Goal: Task Accomplishment & Management: Manage account settings

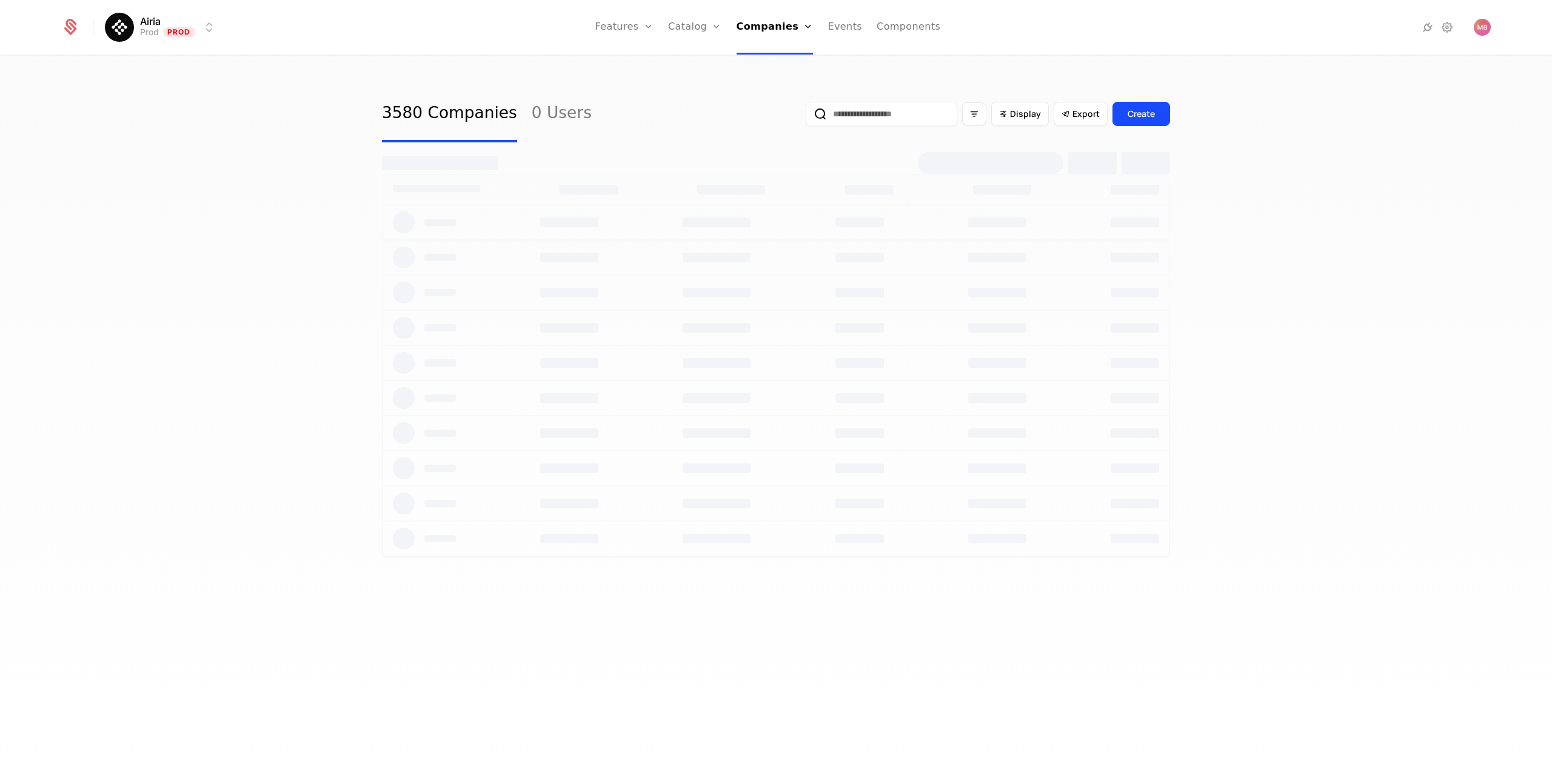
select select "***"
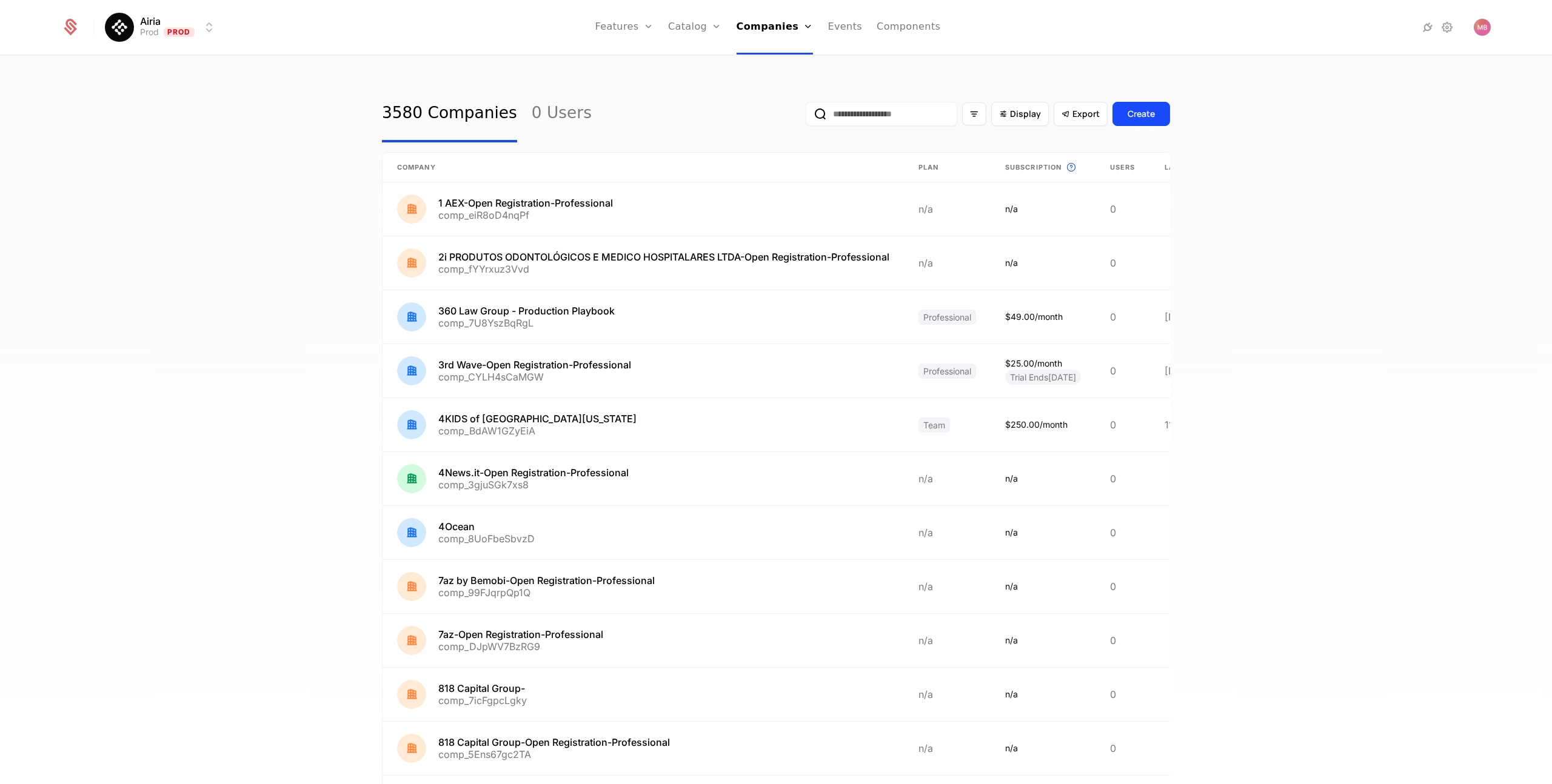
click at [900, 119] on input "email" at bounding box center [881, 114] width 152 height 25
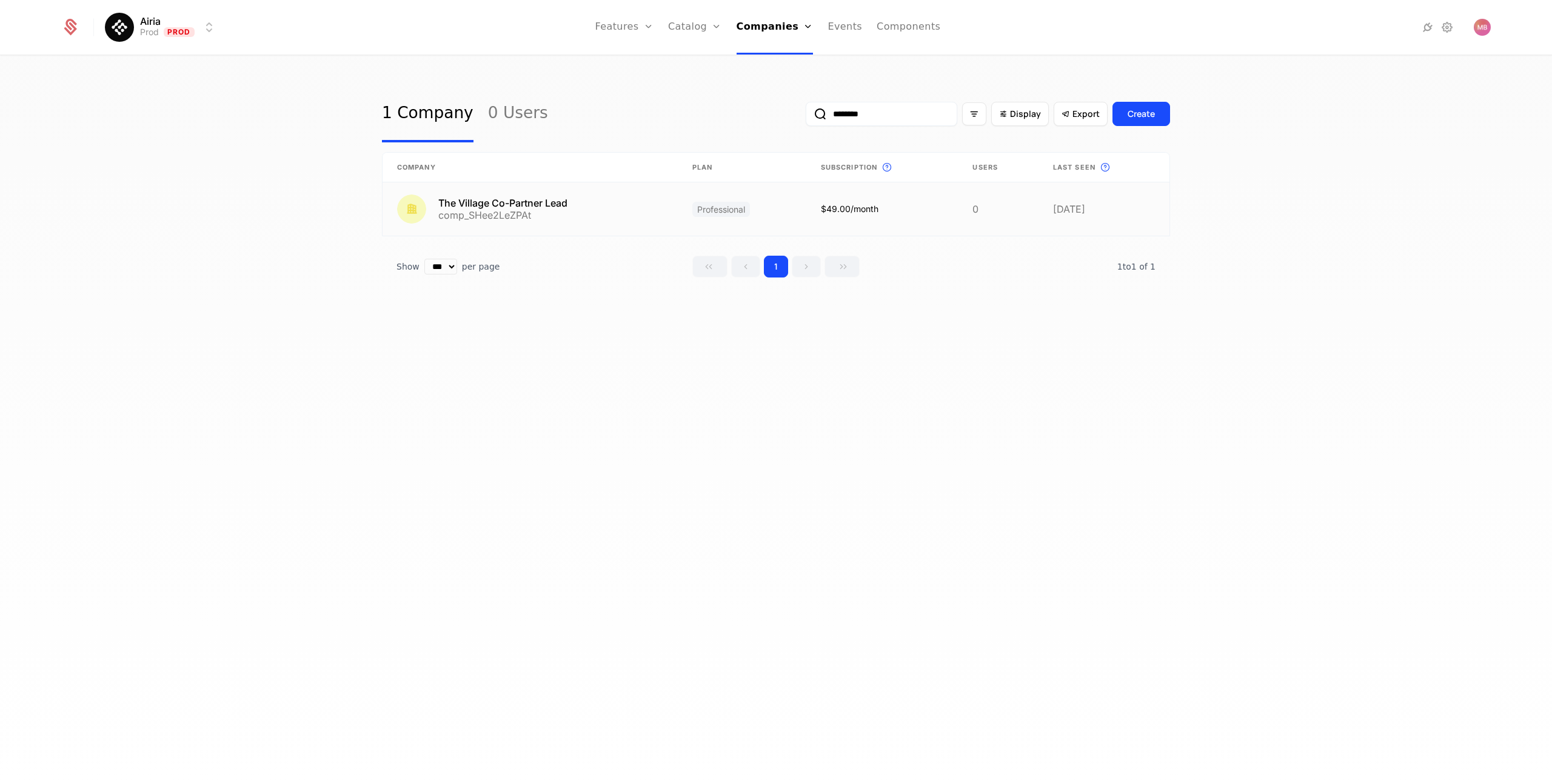
type input "********"
click at [534, 203] on link at bounding box center [530, 209] width 295 height 53
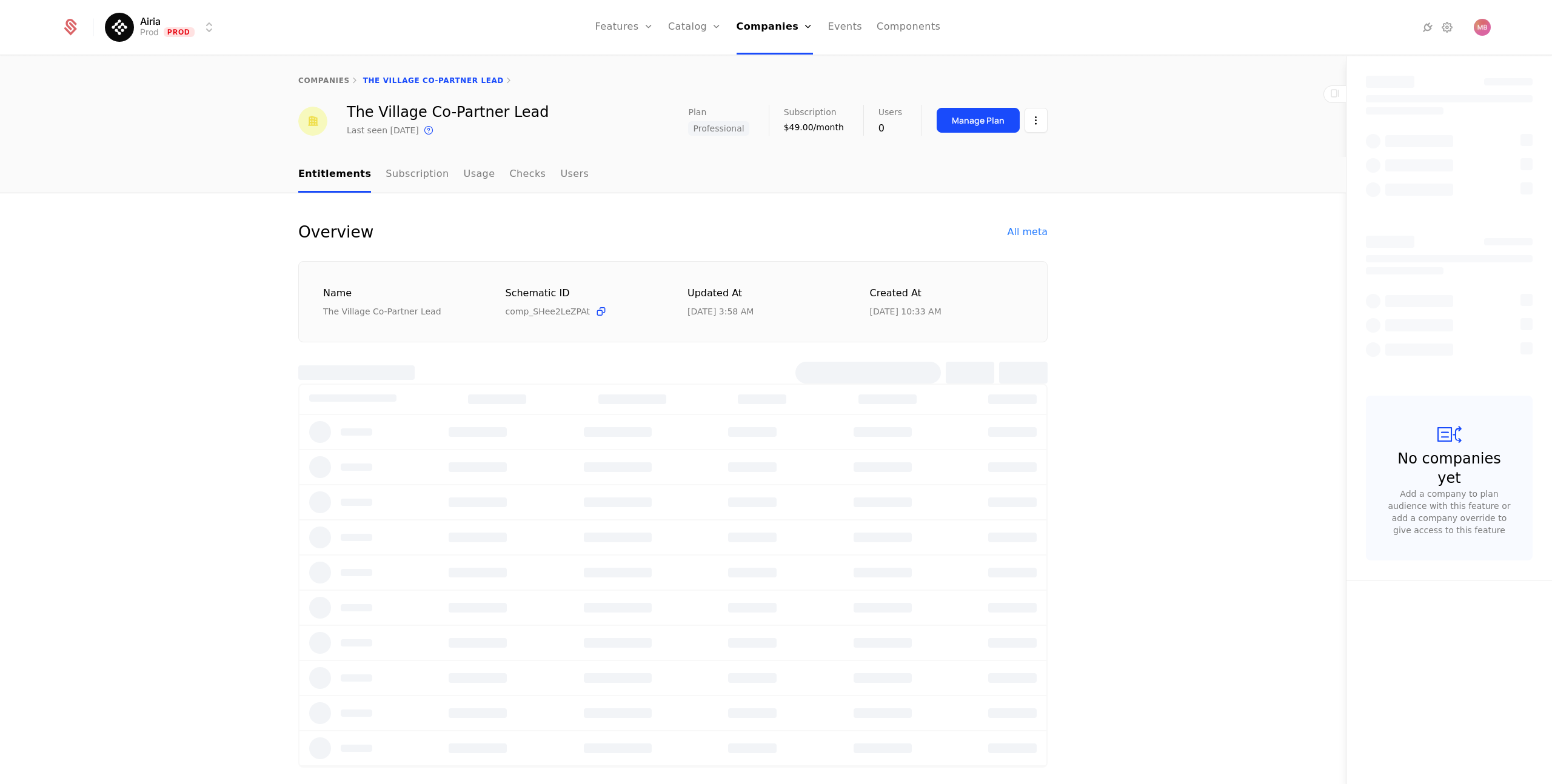
select select "***"
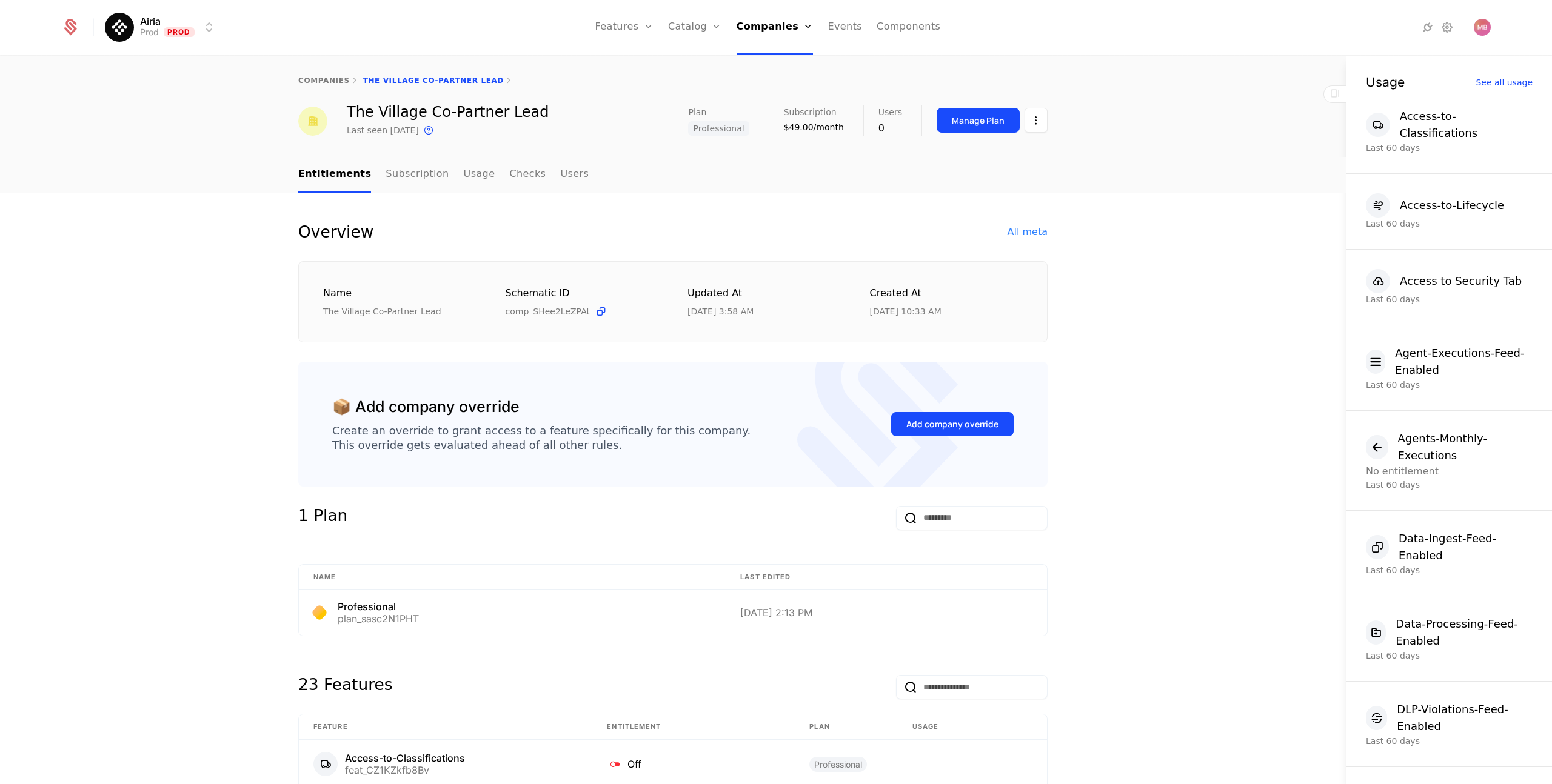
click at [950, 426] on div "Add company override" at bounding box center [952, 424] width 92 height 12
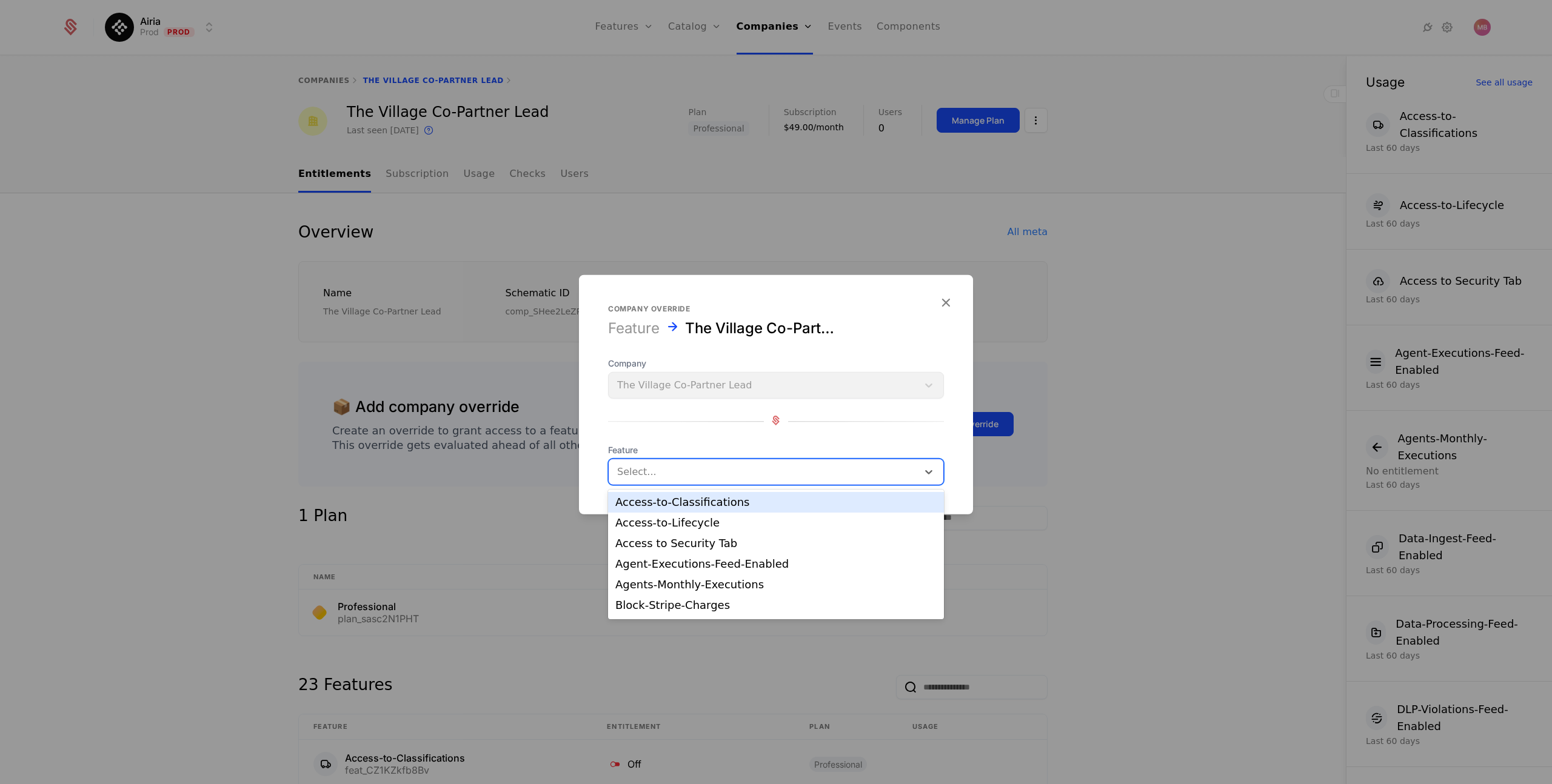
click at [640, 473] on div at bounding box center [763, 472] width 292 height 17
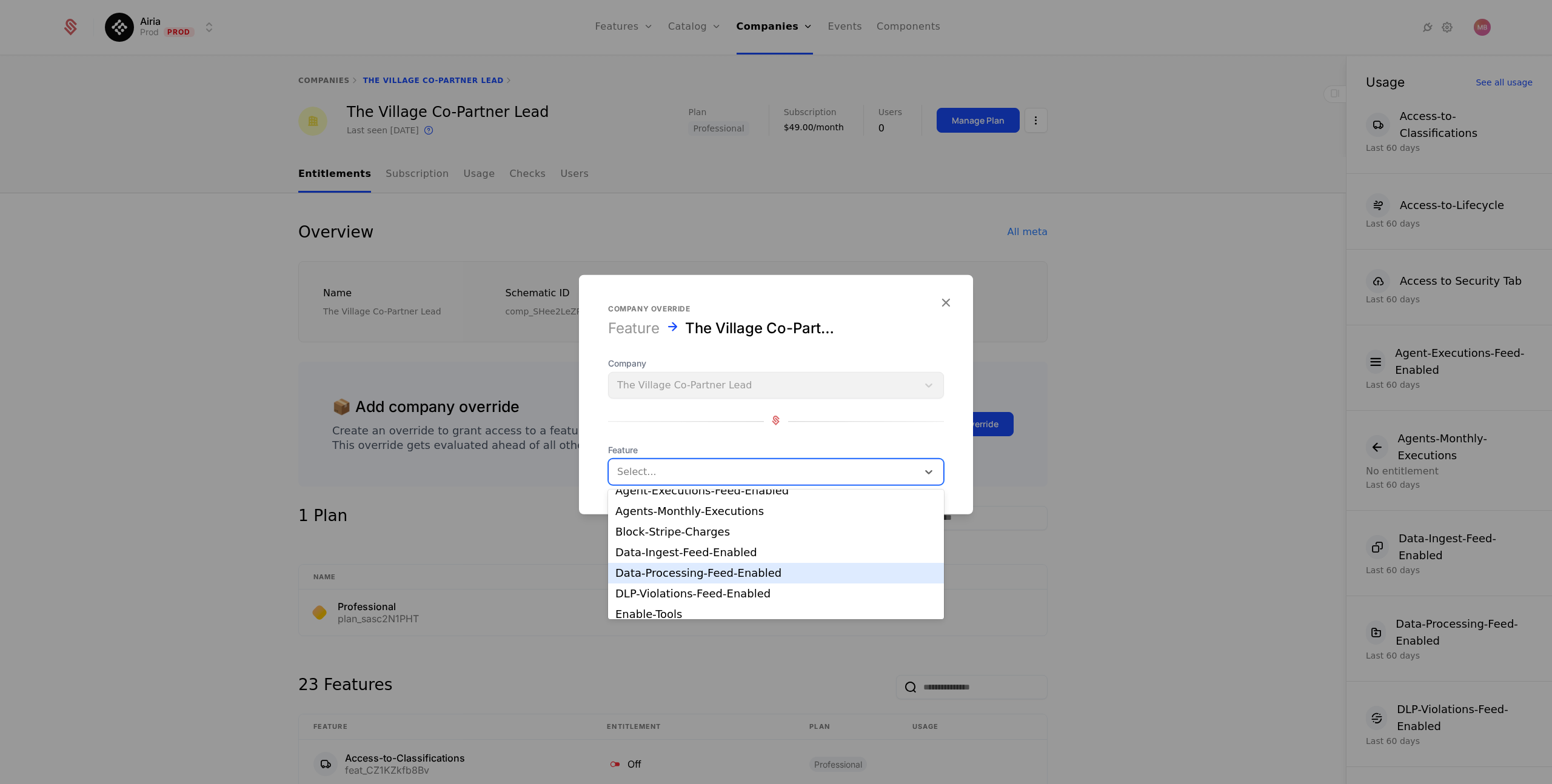
click at [700, 568] on div "Data-Processing-Feed-Enabled" at bounding box center [776, 573] width 322 height 11
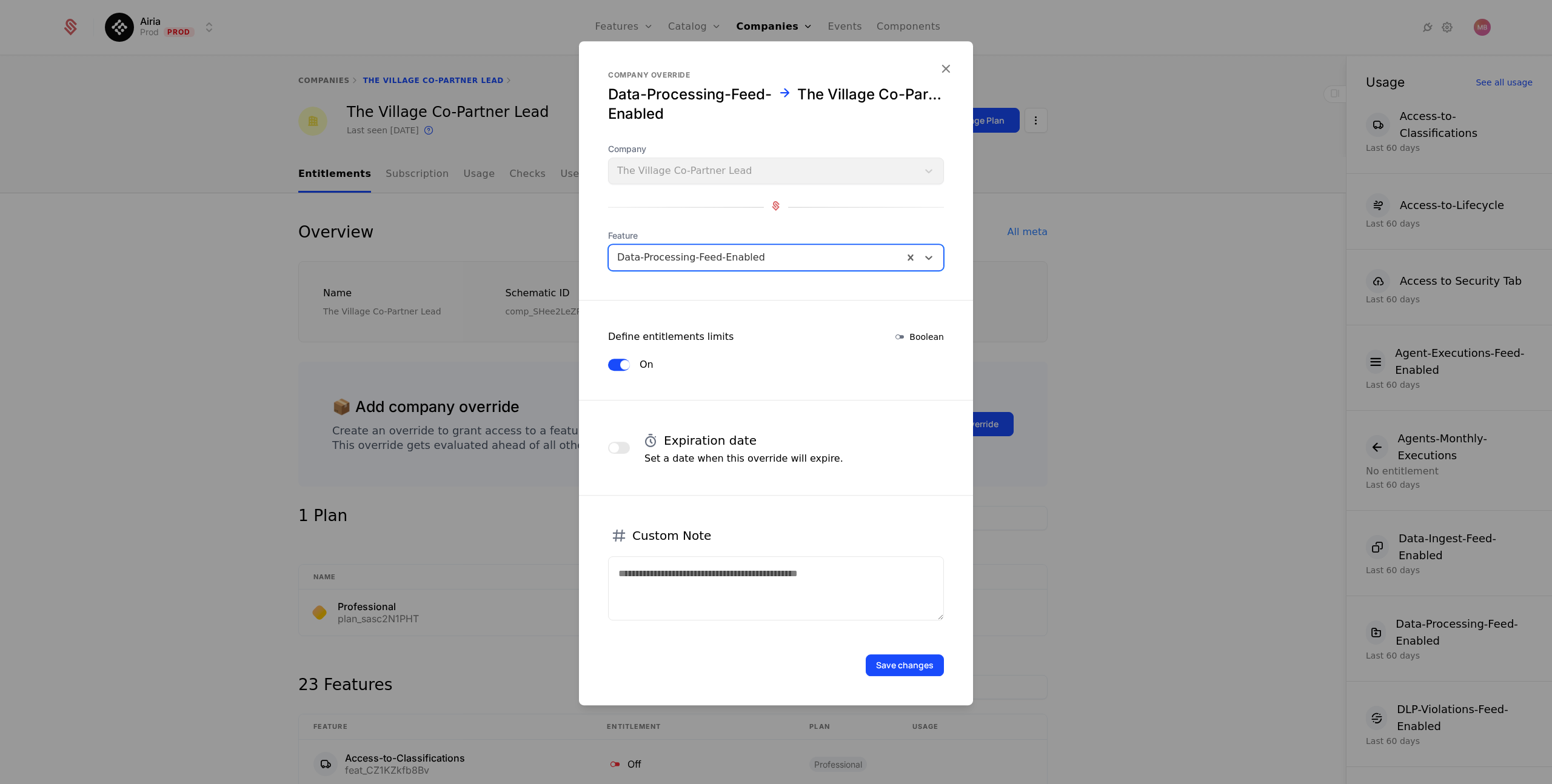
click at [896, 661] on button "Save changes" at bounding box center [905, 665] width 78 height 22
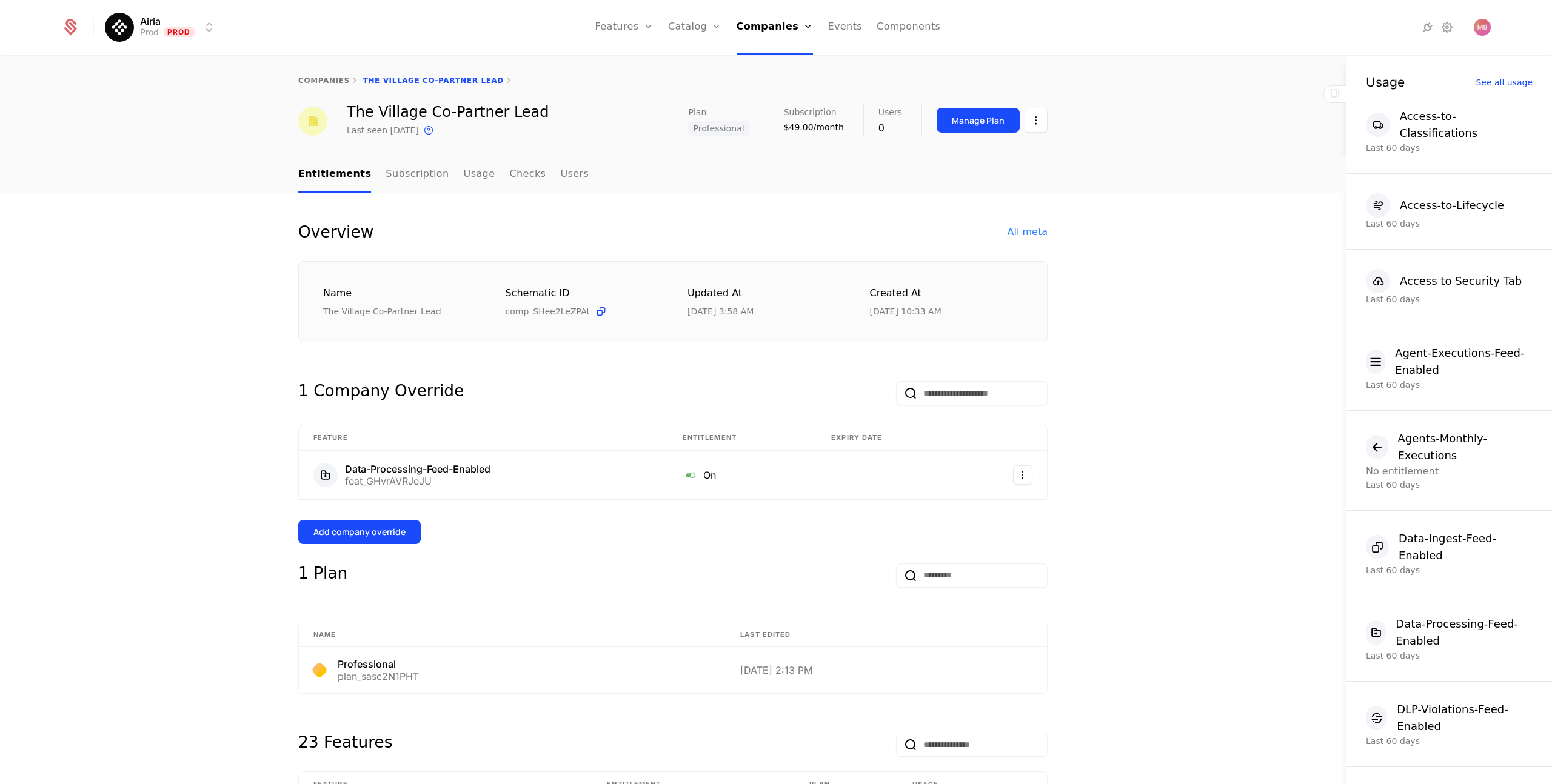
click at [354, 533] on div "Add company override" at bounding box center [359, 532] width 92 height 12
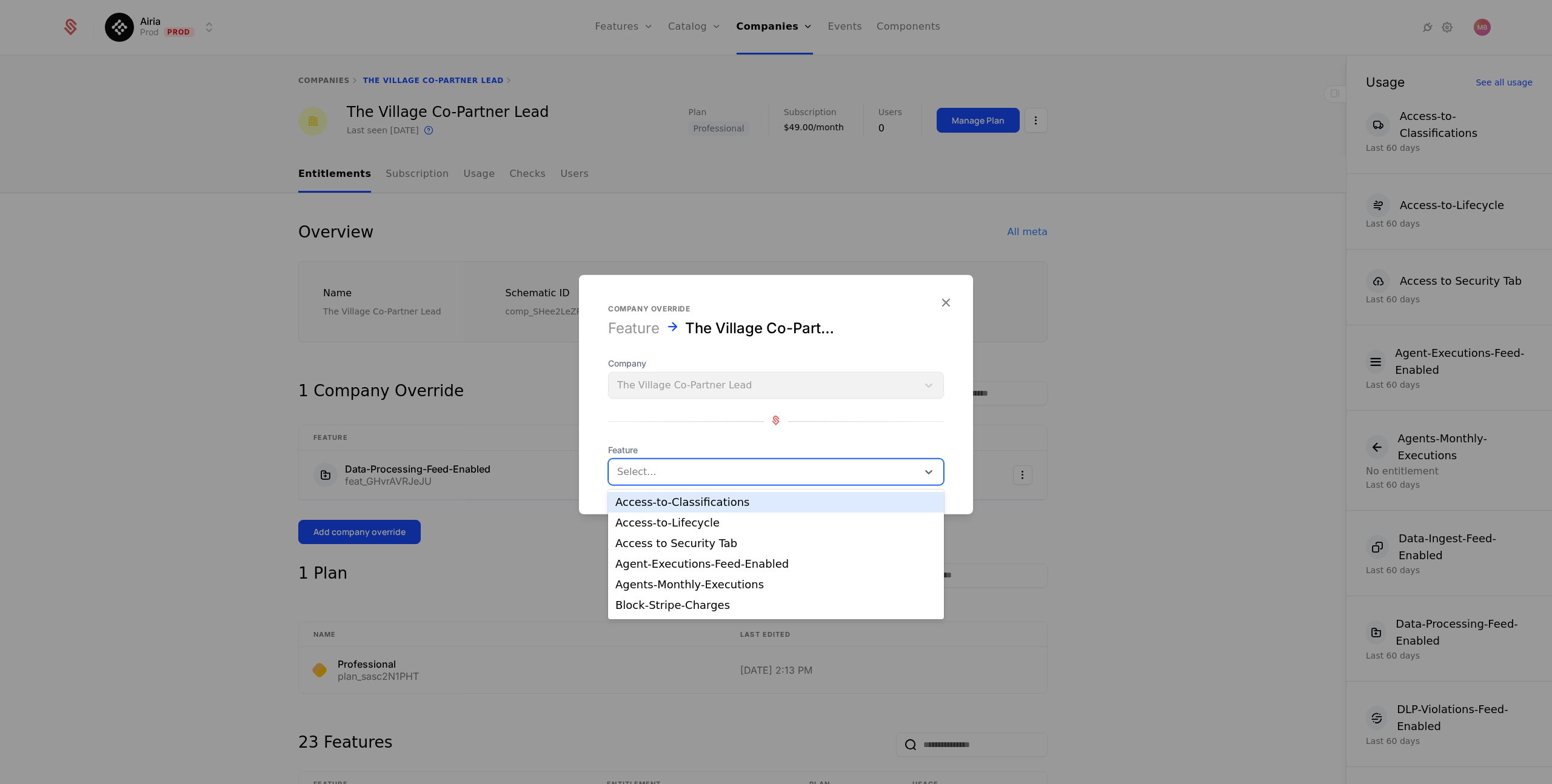
click at [632, 472] on div at bounding box center [763, 472] width 292 height 17
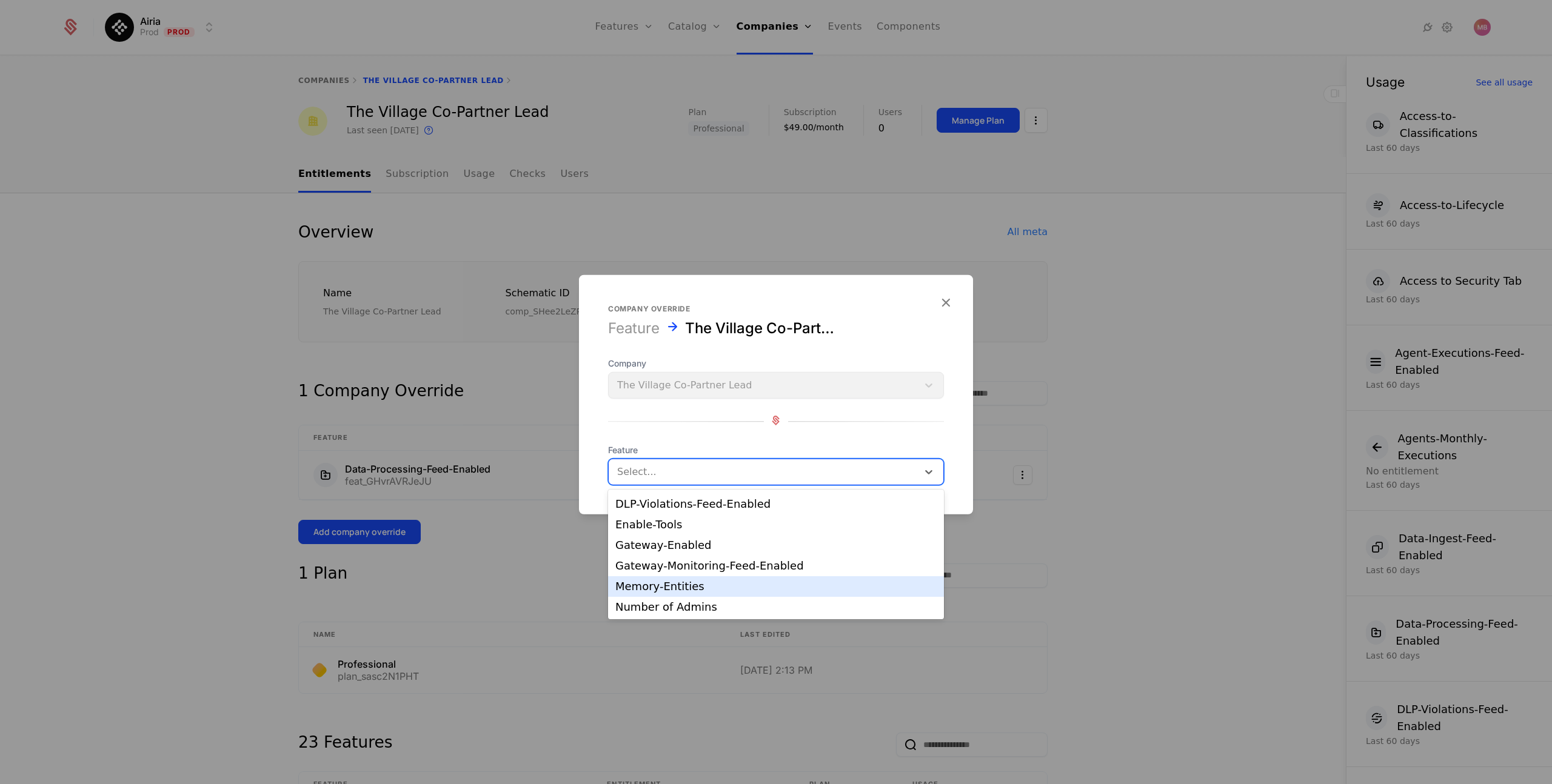
click at [674, 583] on div "Memory-Entities" at bounding box center [776, 587] width 322 height 11
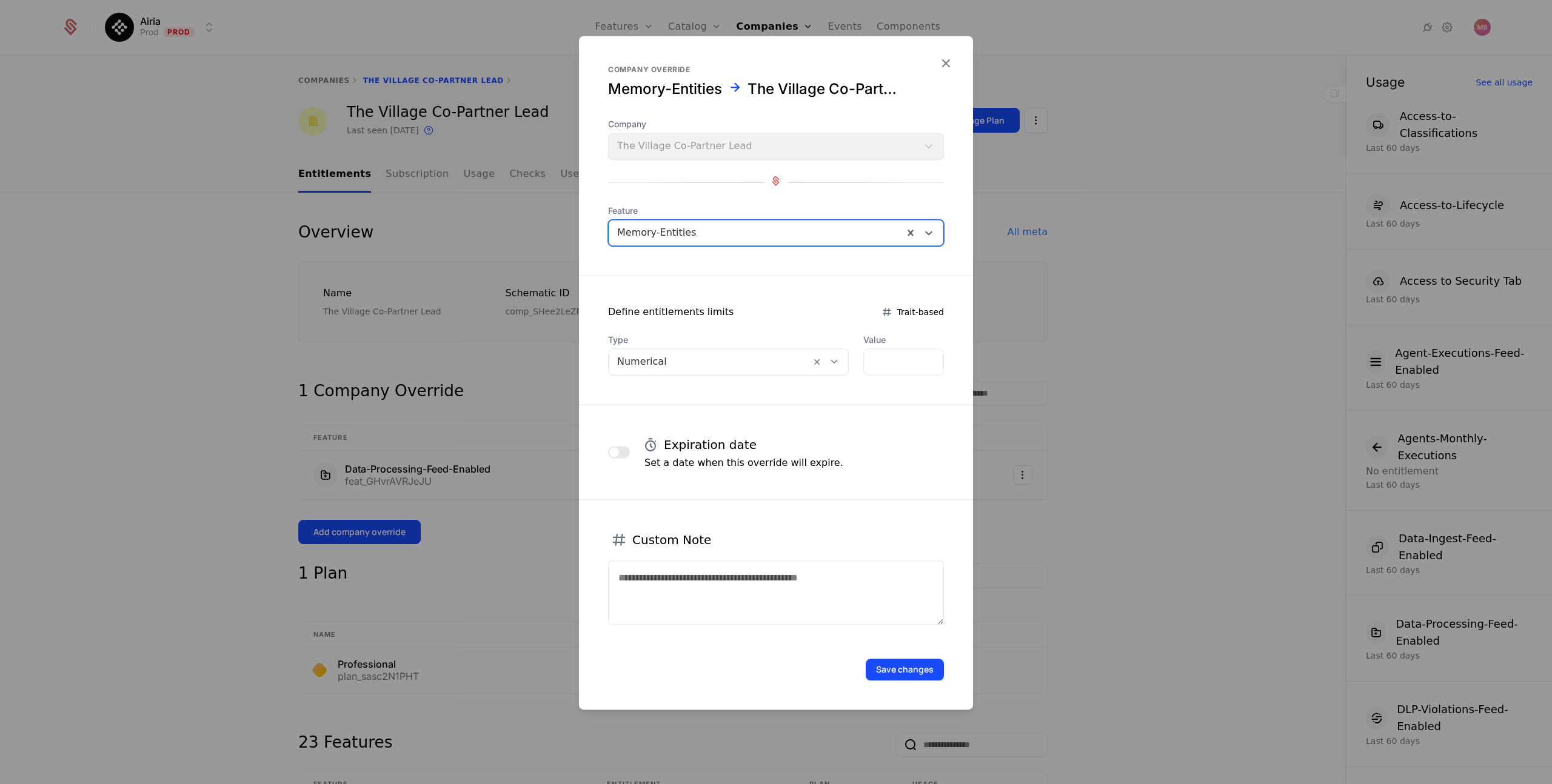
click at [829, 364] on icon at bounding box center [834, 362] width 11 height 11
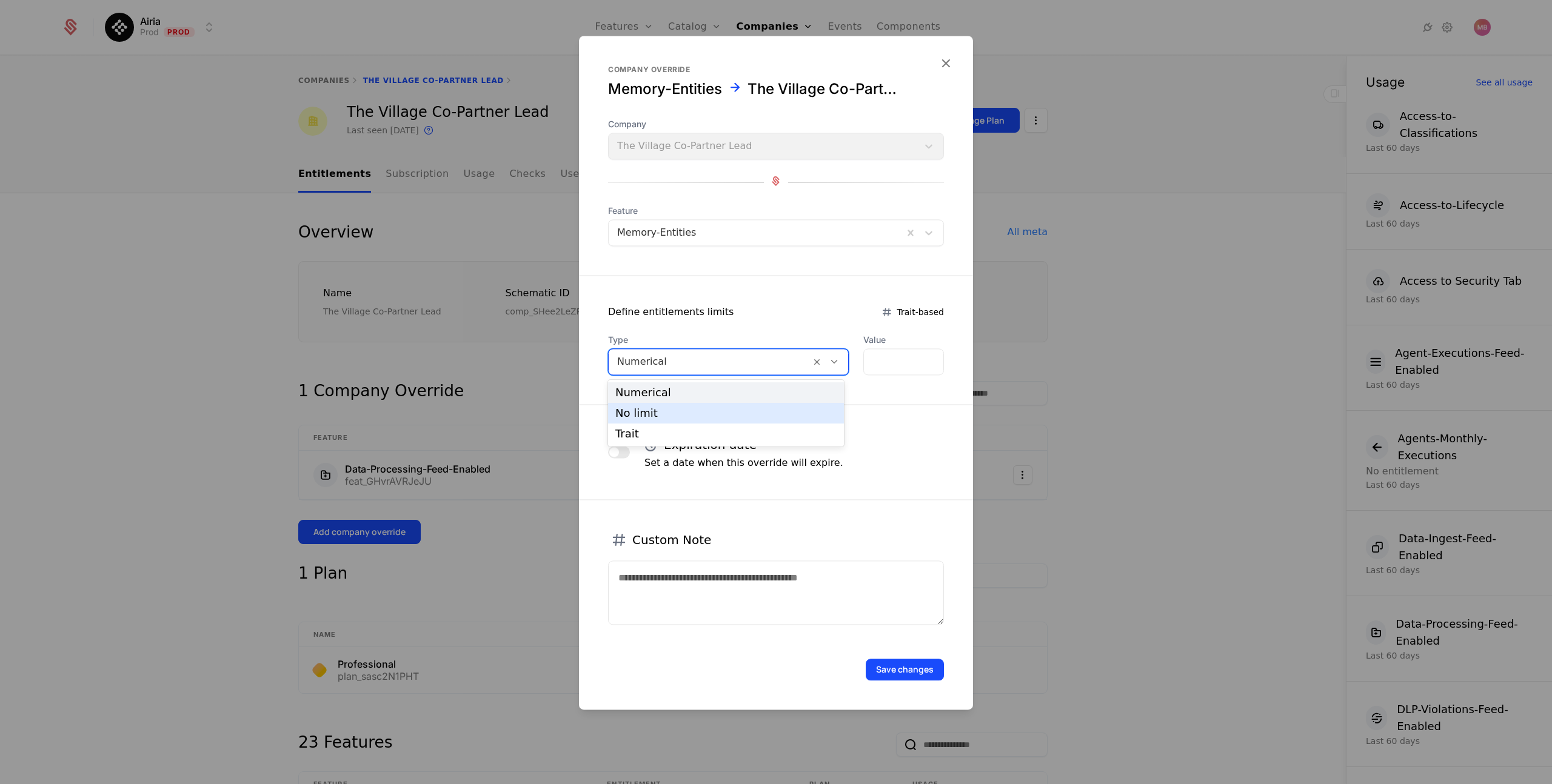
click at [759, 409] on div "No limit" at bounding box center [726, 413] width 221 height 11
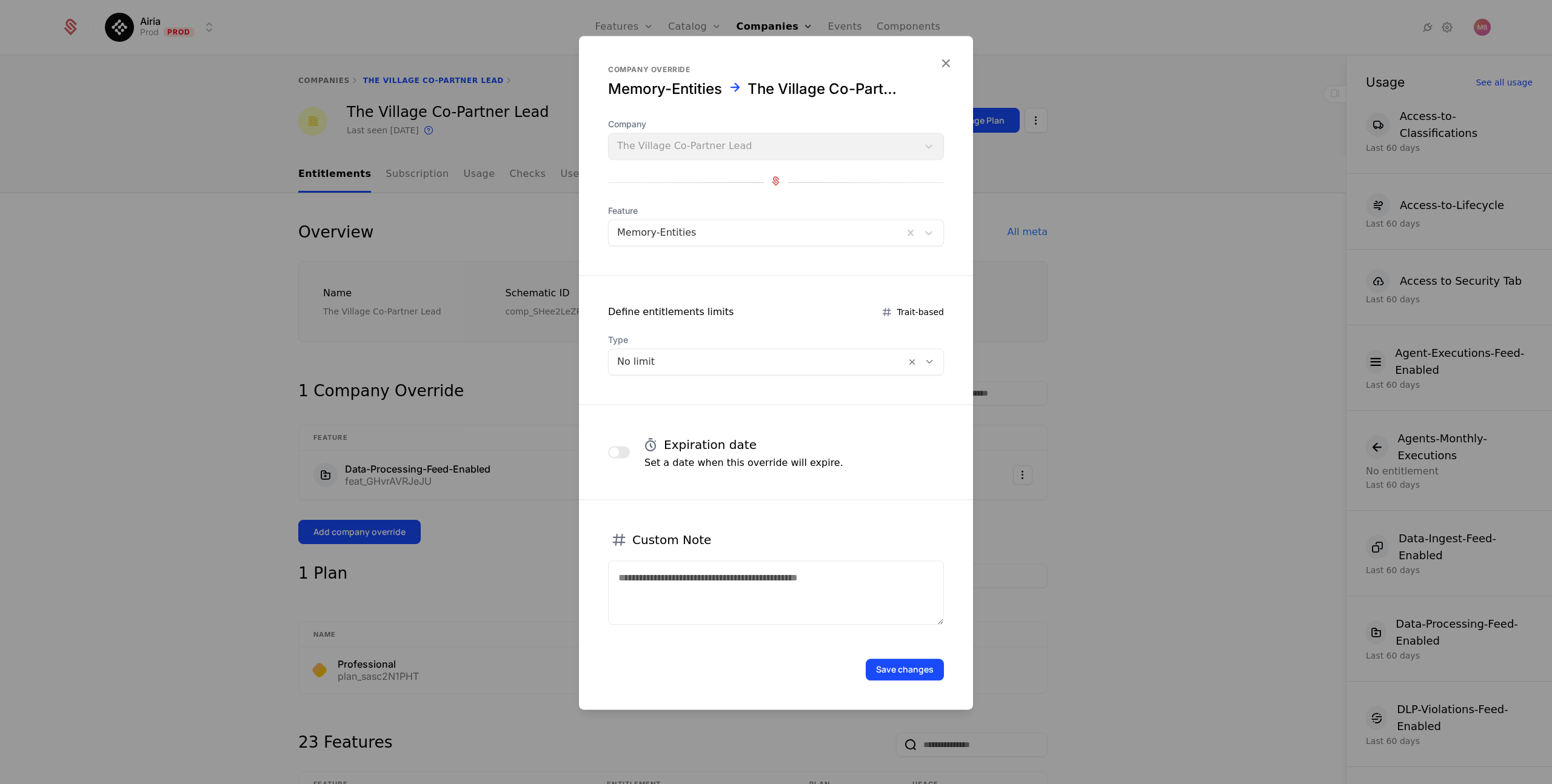
click at [889, 674] on button "Save changes" at bounding box center [905, 669] width 78 height 22
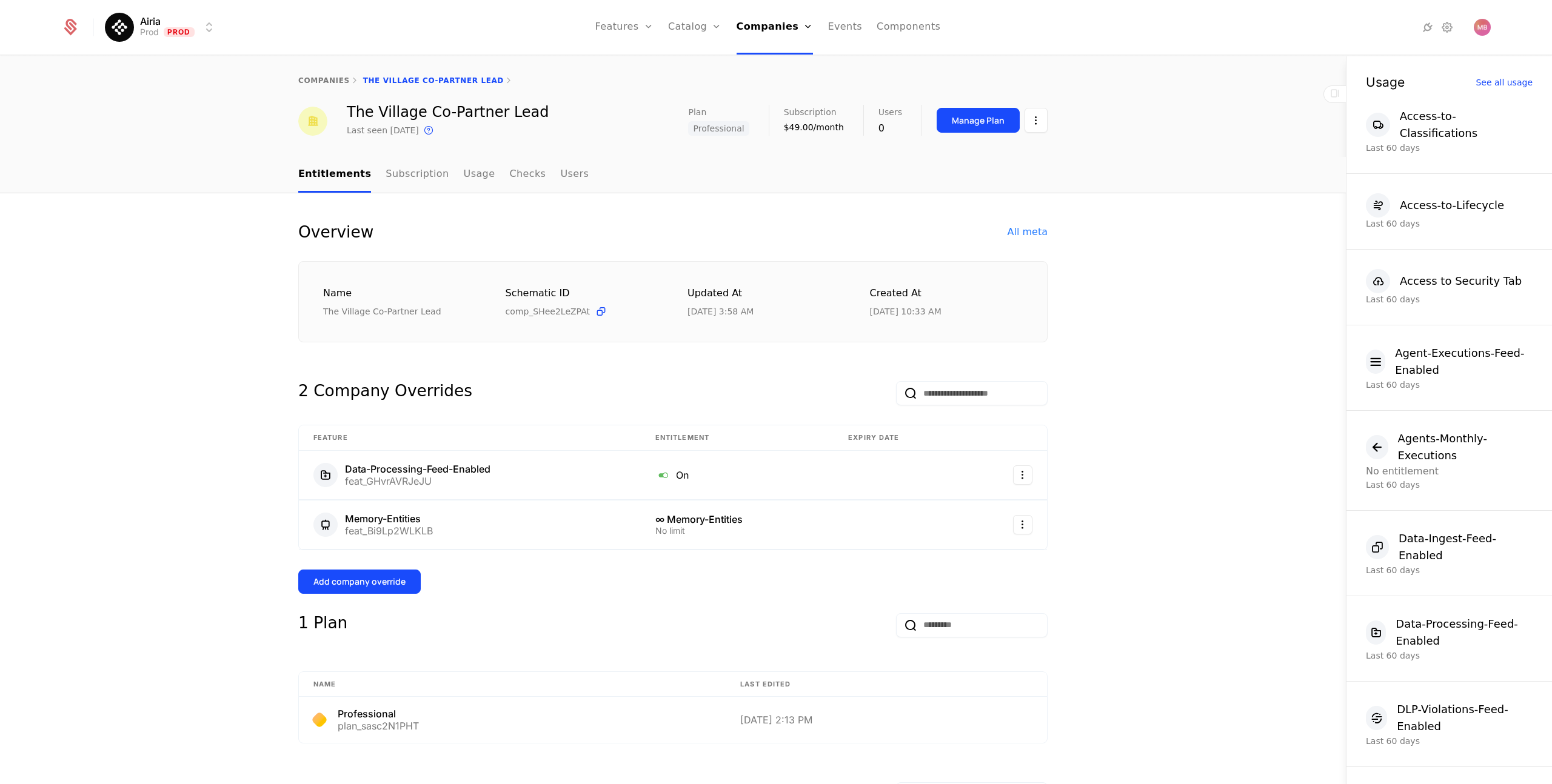
click at [366, 577] on div "Add company override" at bounding box center [359, 582] width 92 height 12
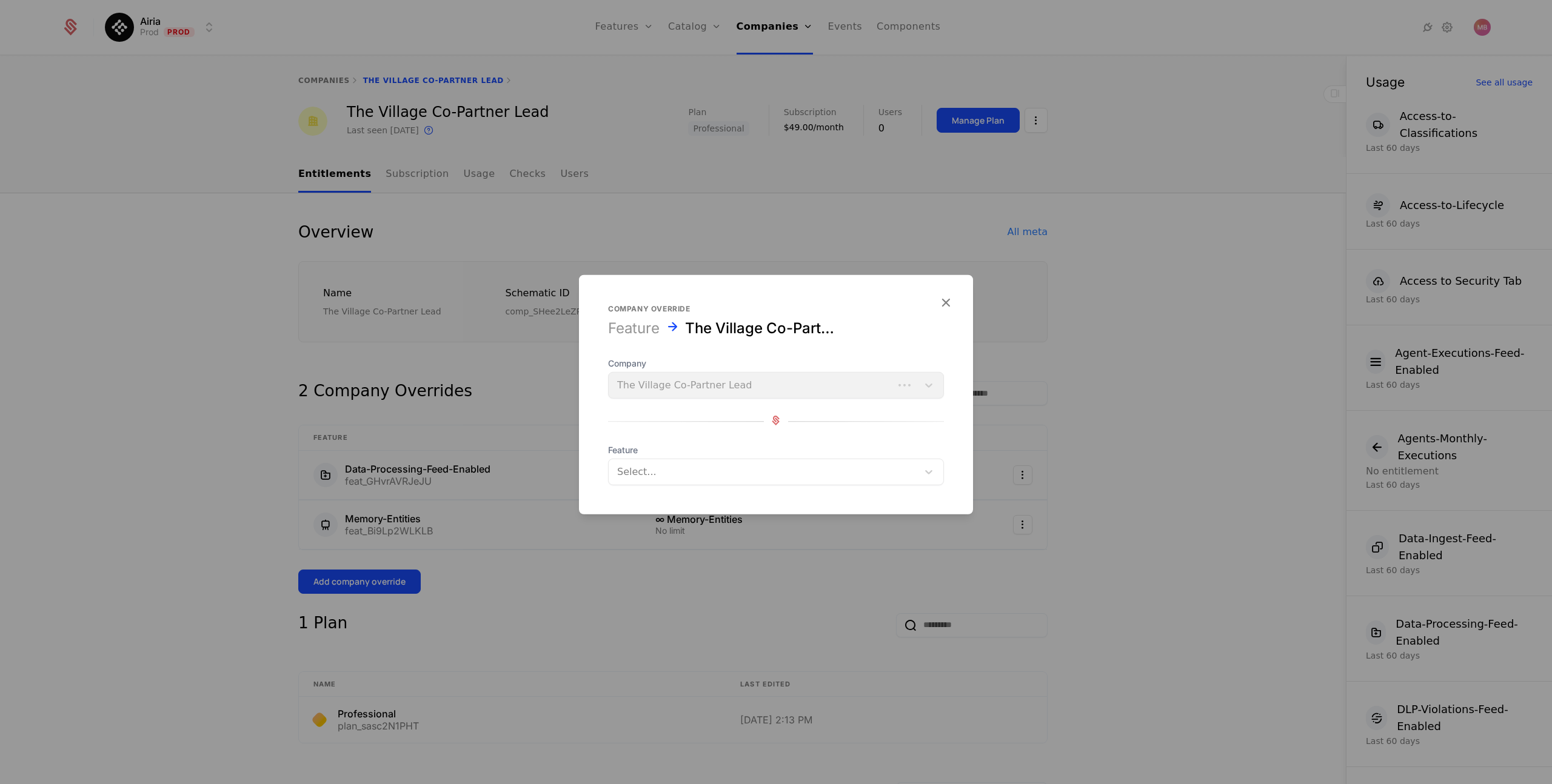
click at [672, 474] on div at bounding box center [763, 472] width 292 height 17
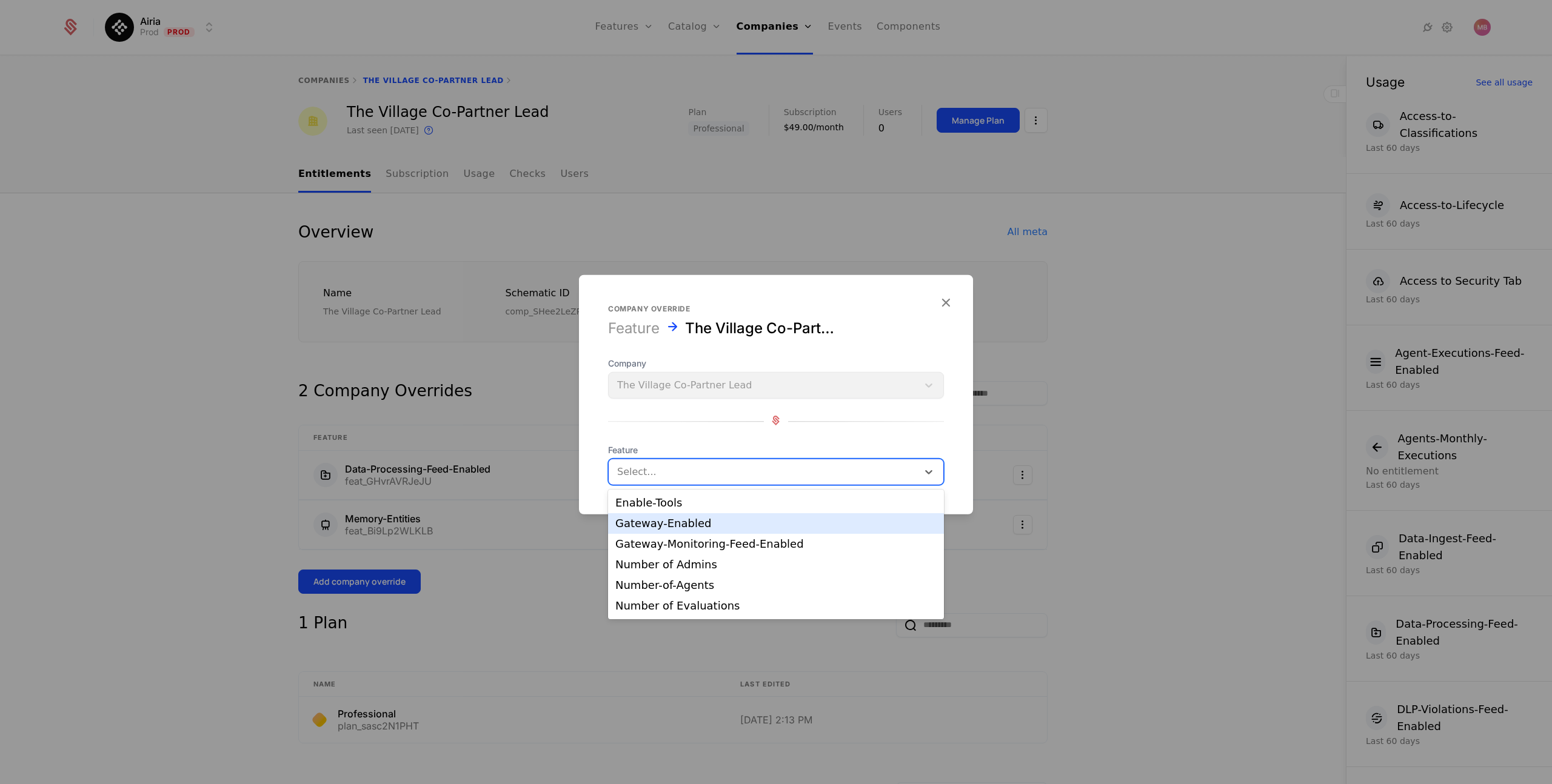
scroll to position [166, 0]
click at [782, 575] on div "Number-of-Agents" at bounding box center [776, 584] width 336 height 21
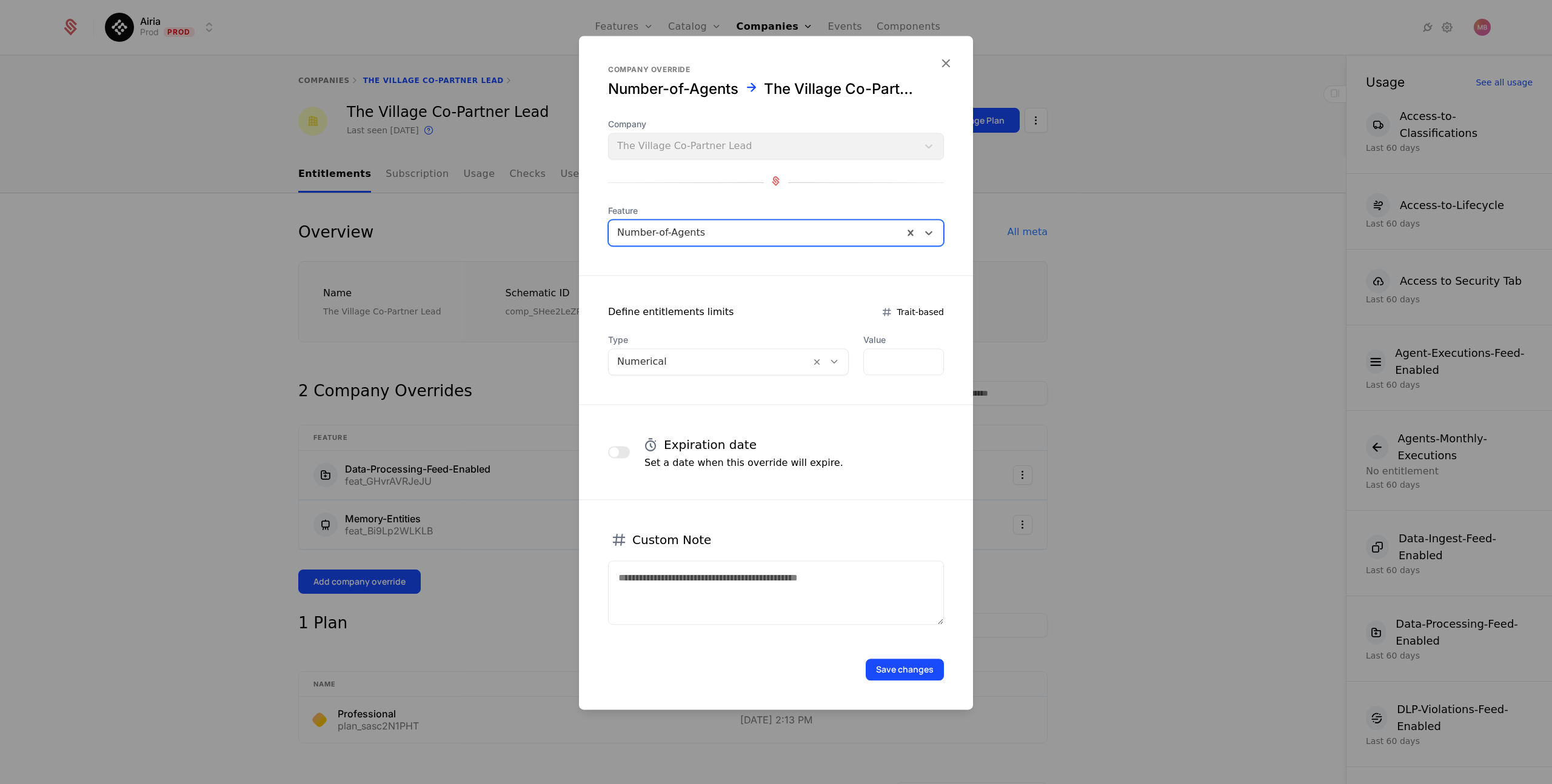
click at [832, 361] on icon at bounding box center [834, 362] width 11 height 11
click at [891, 366] on input "*" at bounding box center [904, 362] width 80 height 25
type input "**"
click at [890, 662] on button "Save changes" at bounding box center [905, 669] width 78 height 22
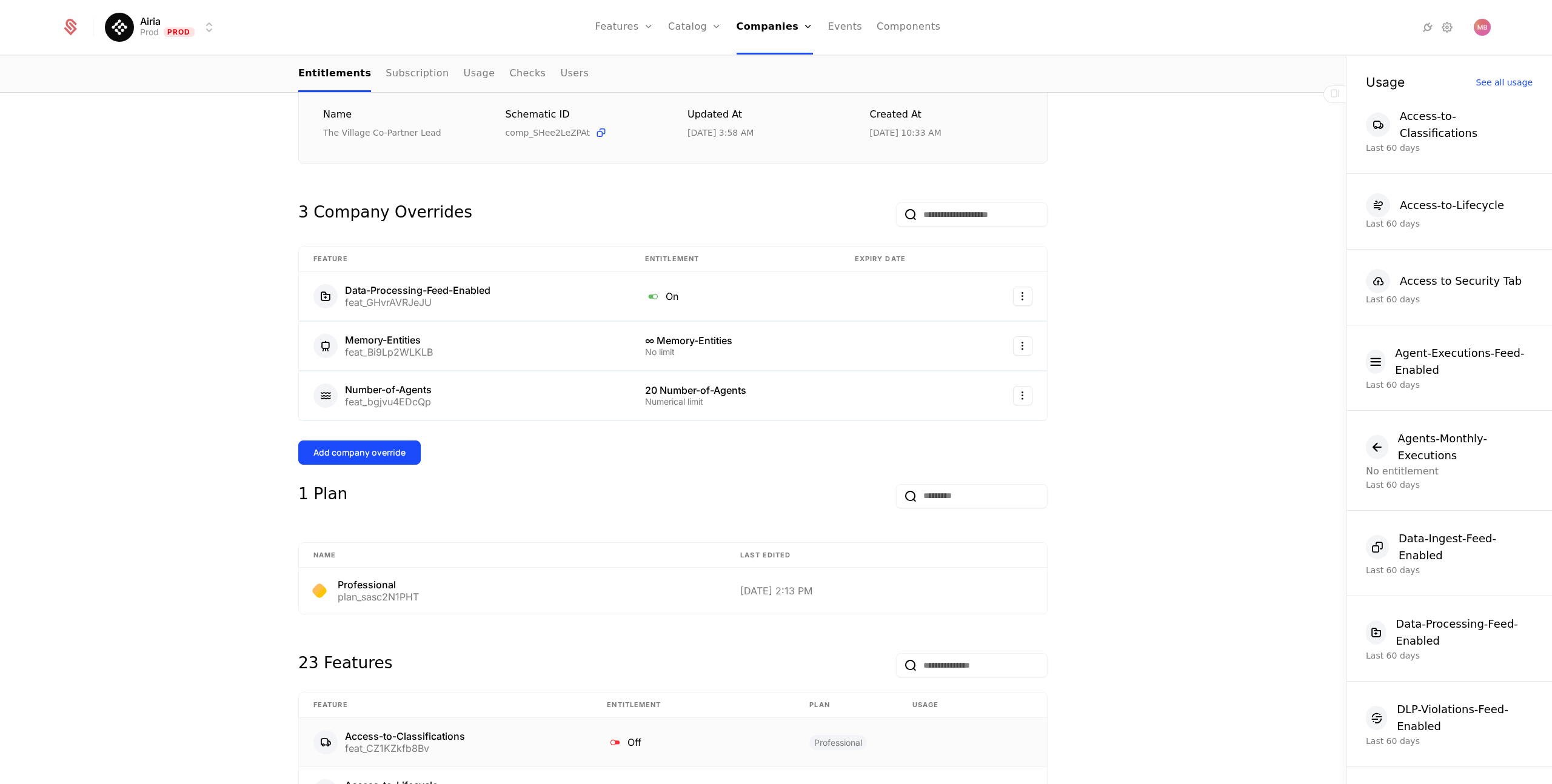
scroll to position [20, 0]
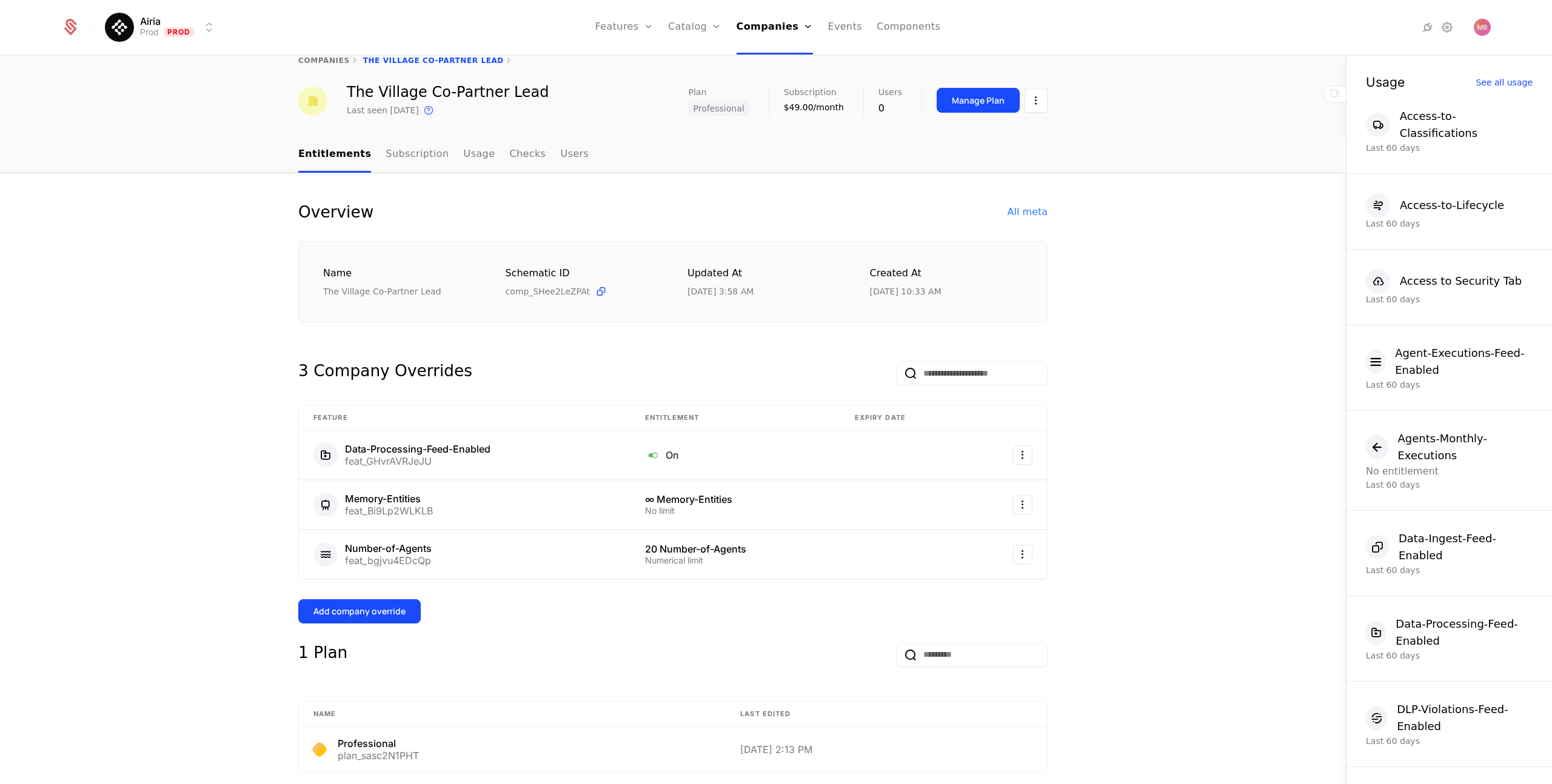
click at [379, 605] on div "Add company override" at bounding box center [359, 611] width 92 height 12
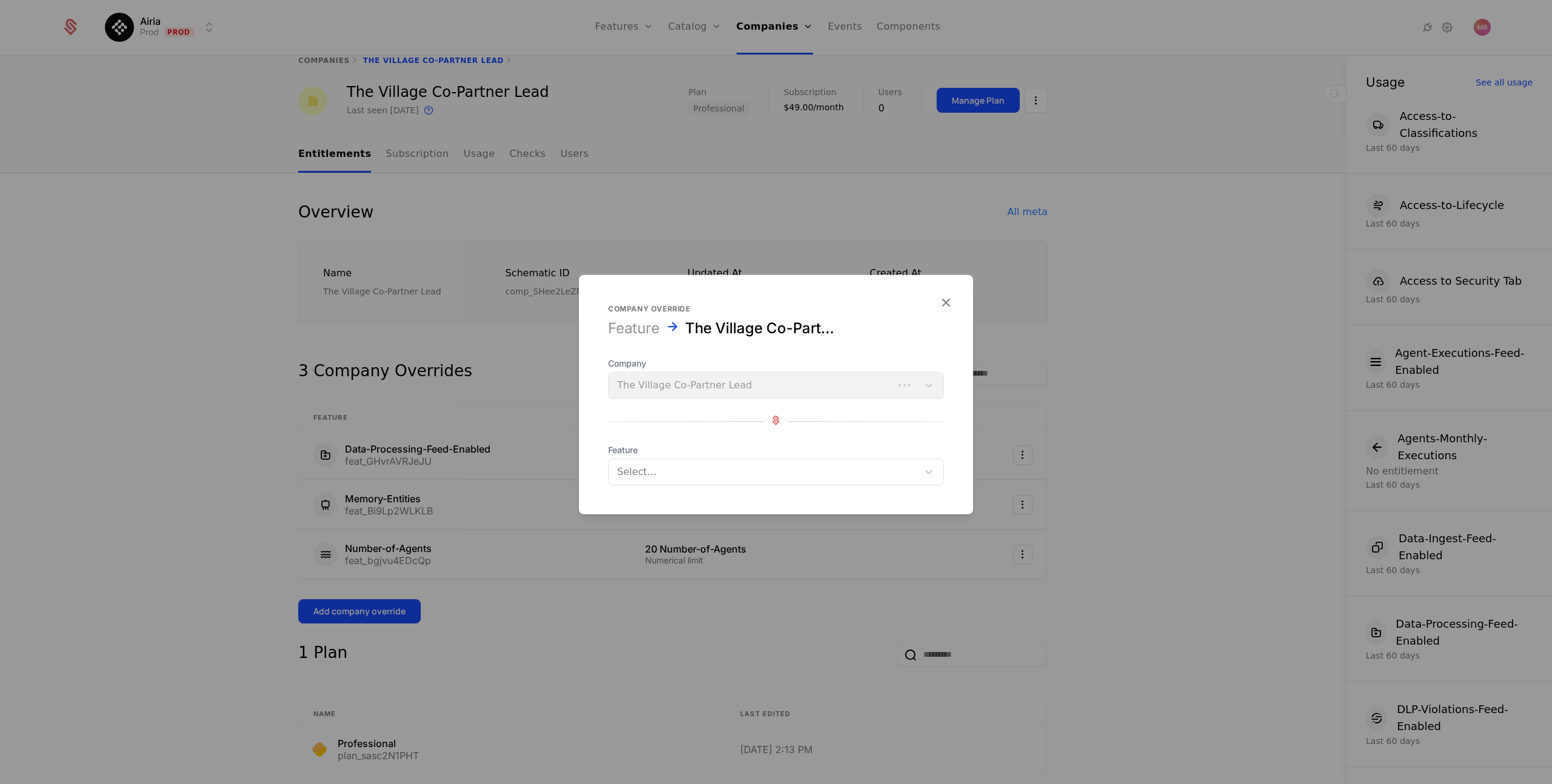
click at [633, 473] on div at bounding box center [763, 472] width 292 height 17
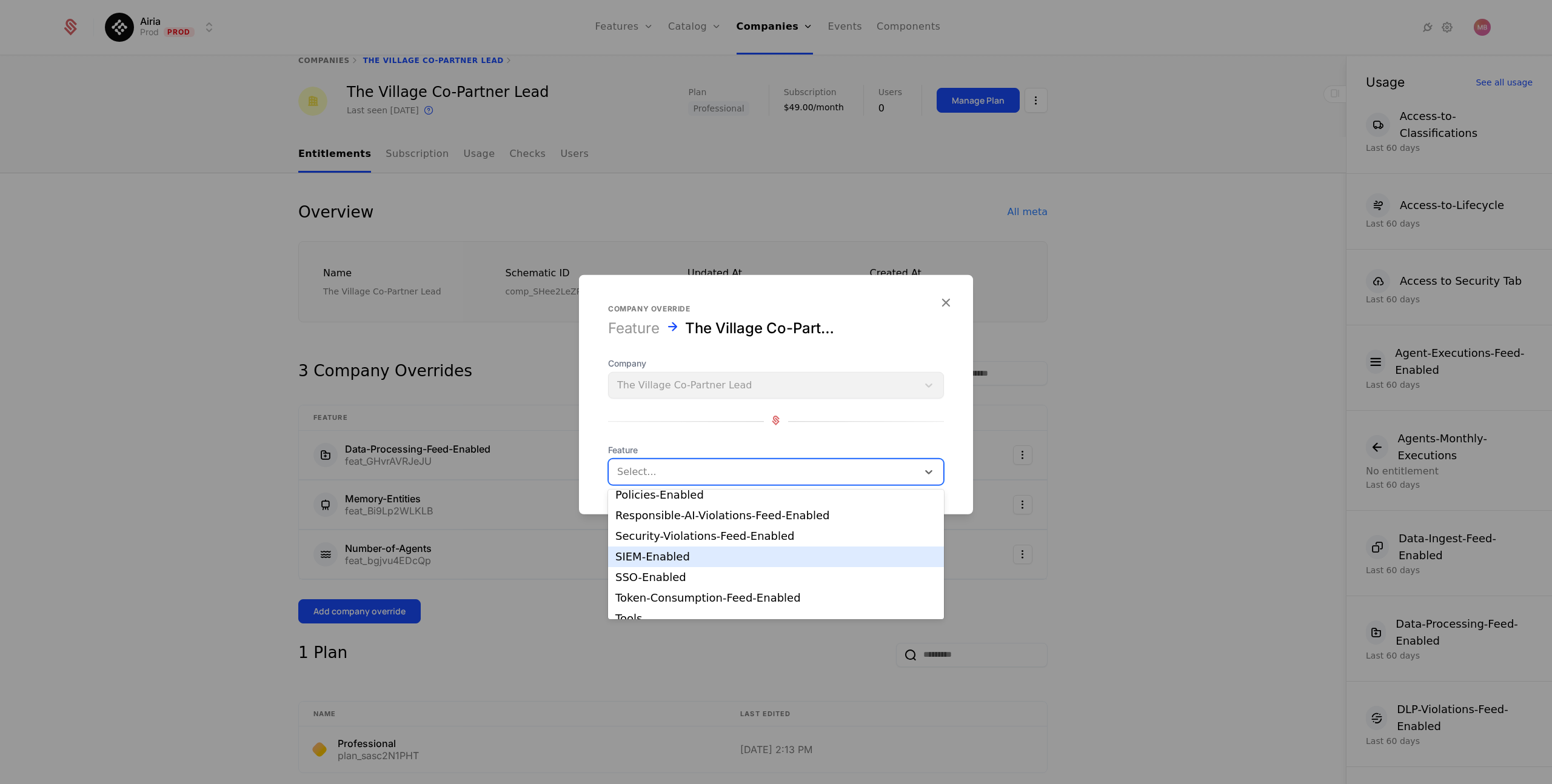
scroll to position [308, 0]
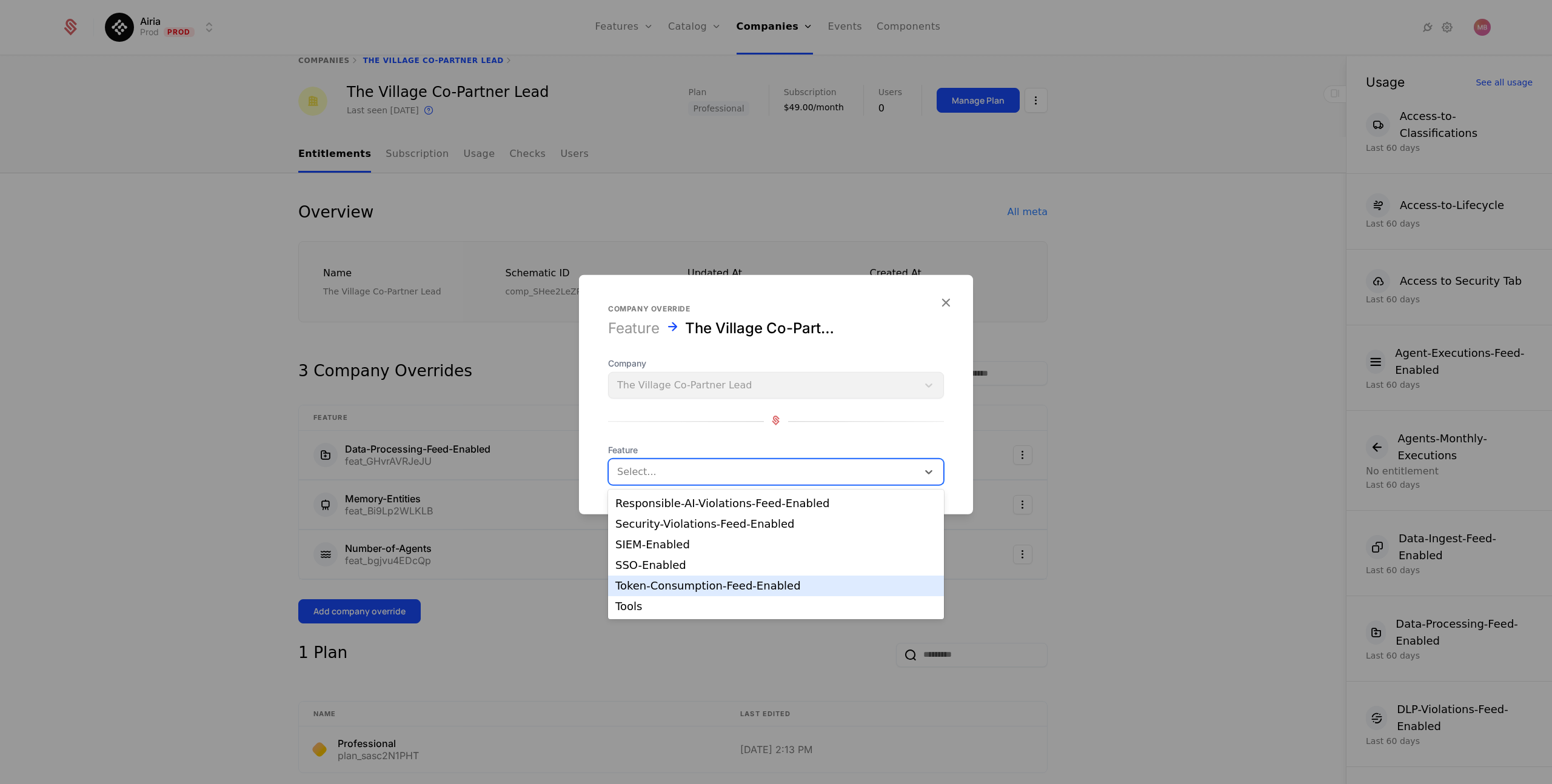
click at [711, 583] on div "Token-Consumption-Feed-Enabled" at bounding box center [776, 586] width 322 height 11
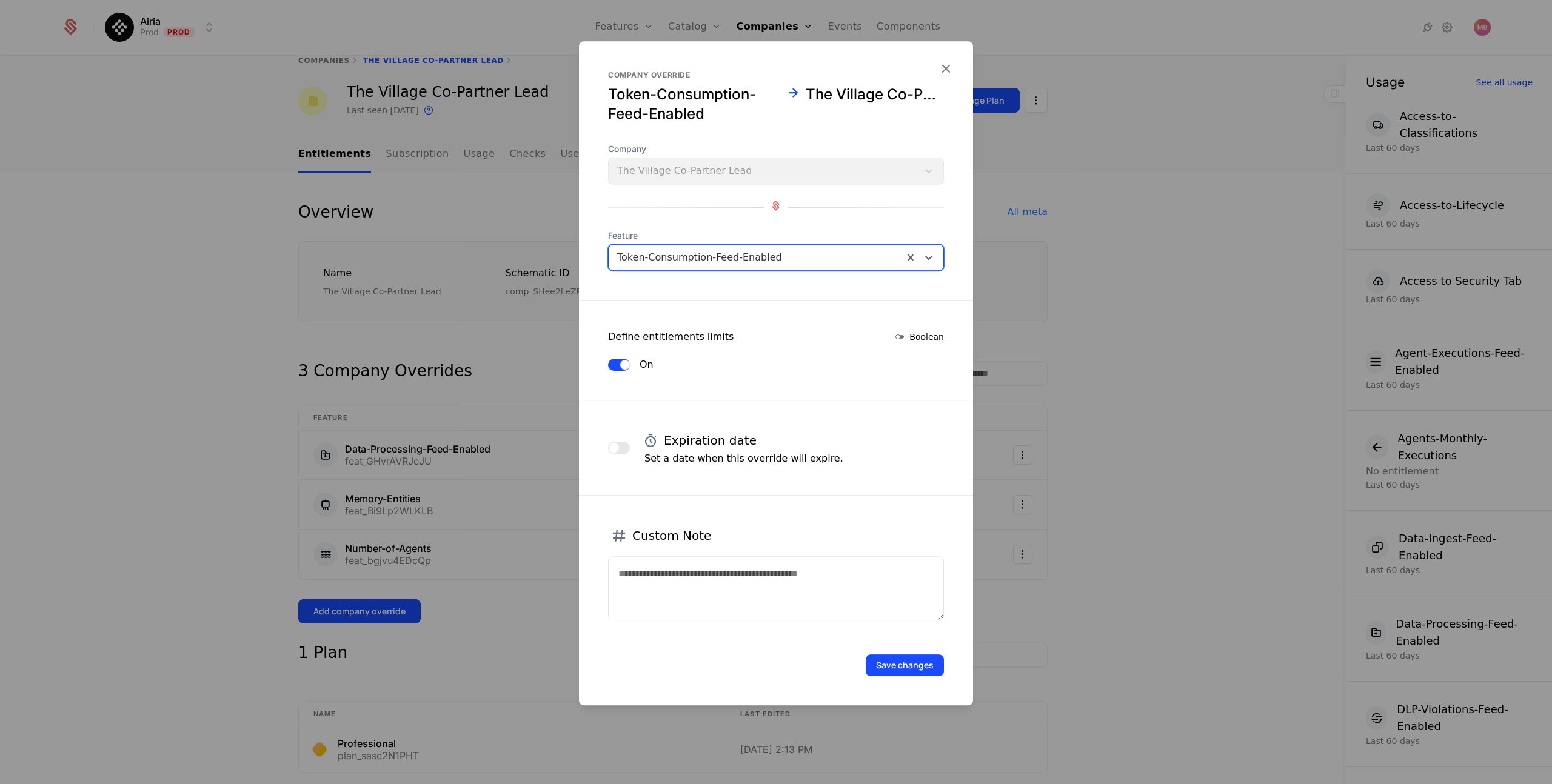
click at [896, 669] on button "Save changes" at bounding box center [905, 665] width 78 height 22
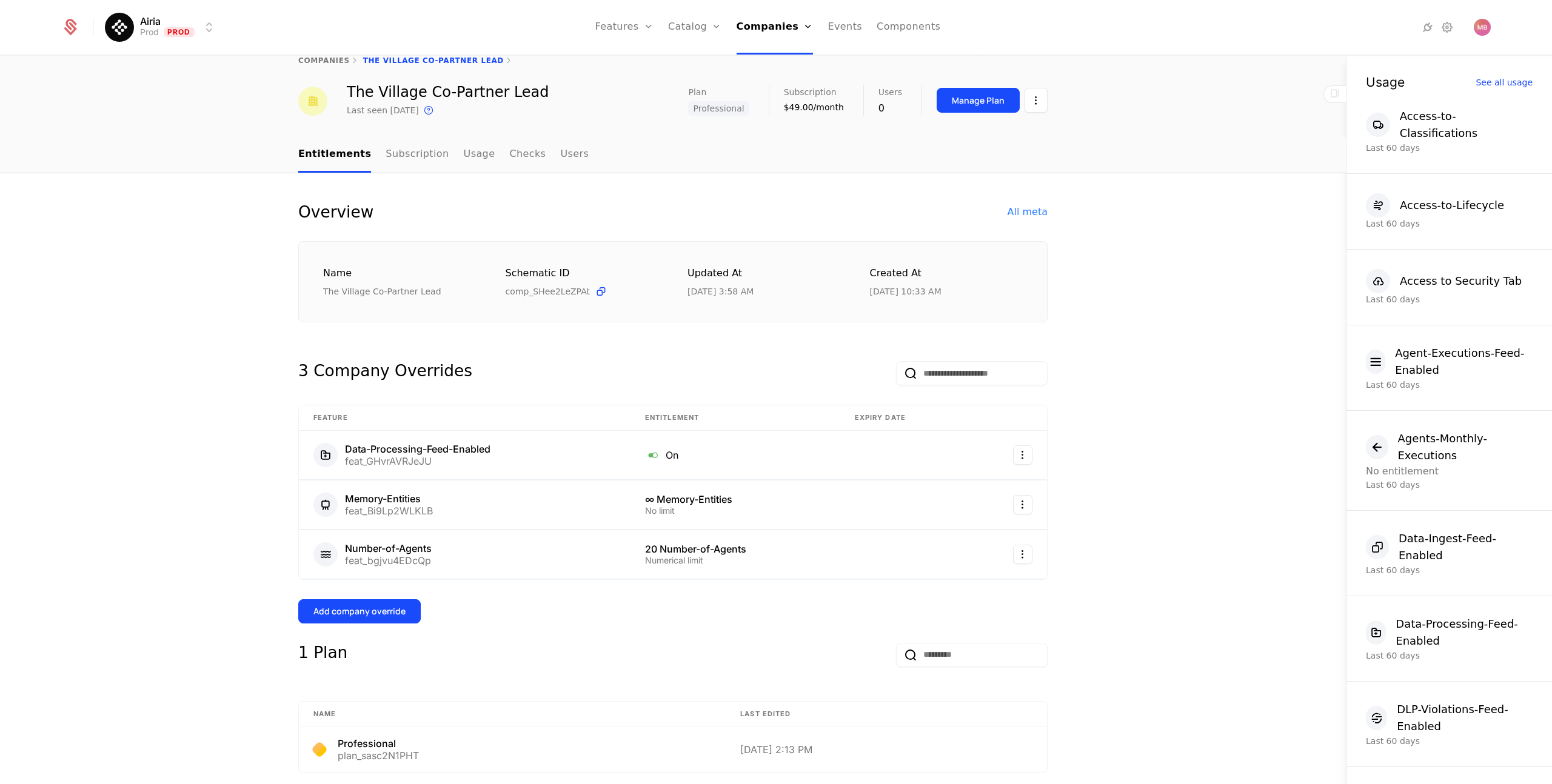
click at [388, 613] on div "Add company override" at bounding box center [359, 611] width 92 height 12
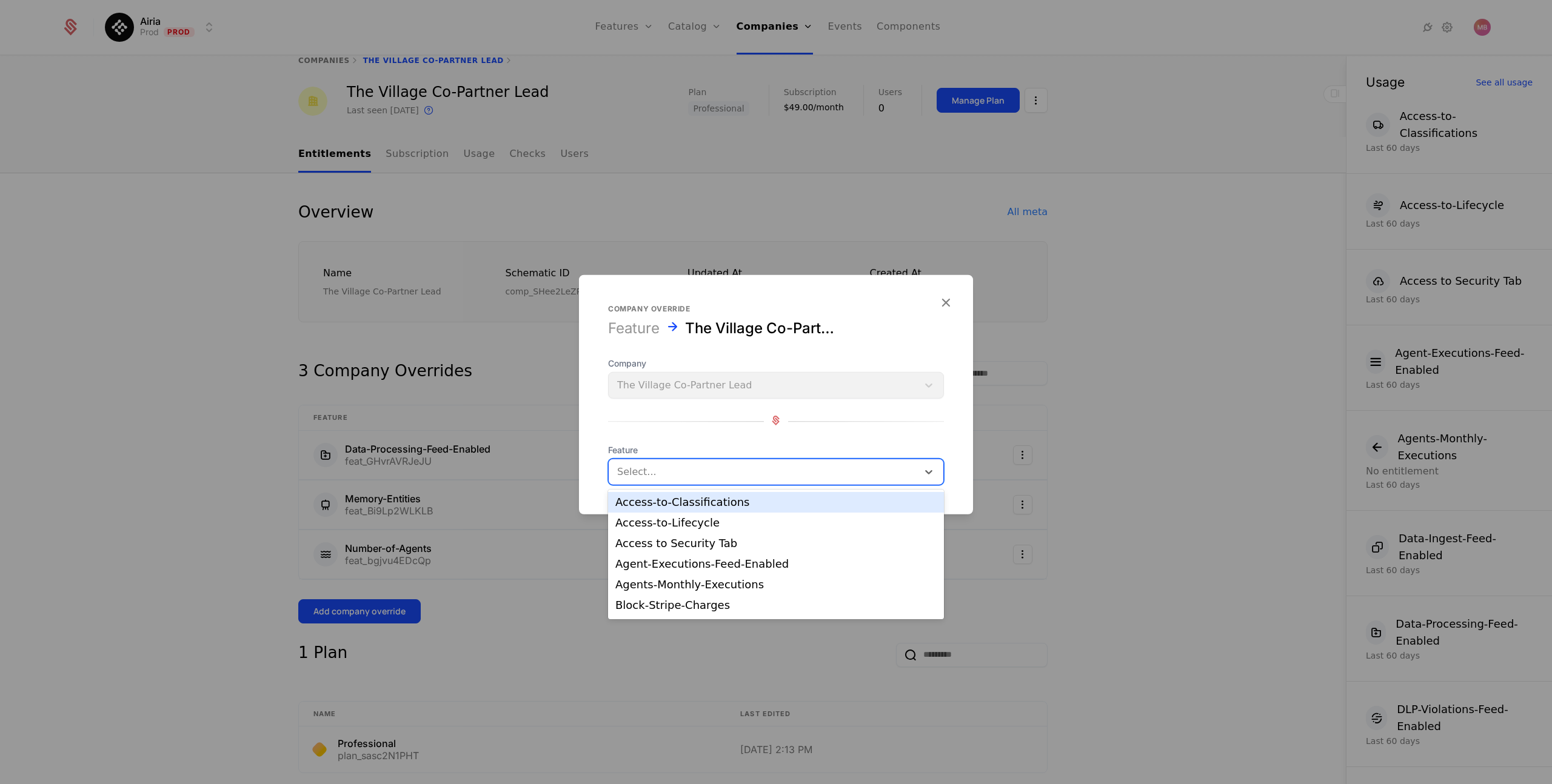
click at [715, 471] on div at bounding box center [763, 472] width 292 height 17
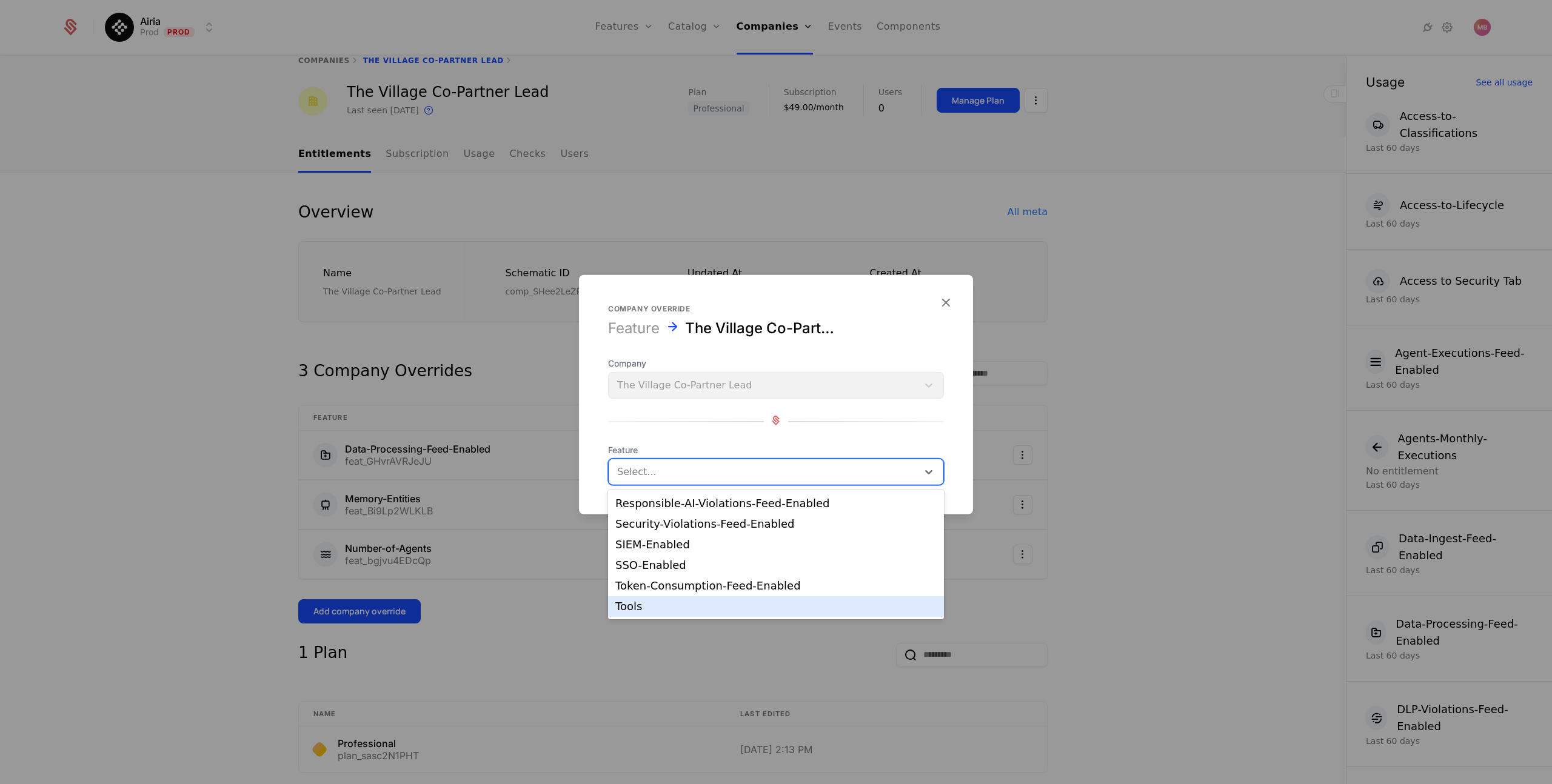
click at [662, 602] on div "Tools" at bounding box center [776, 606] width 322 height 11
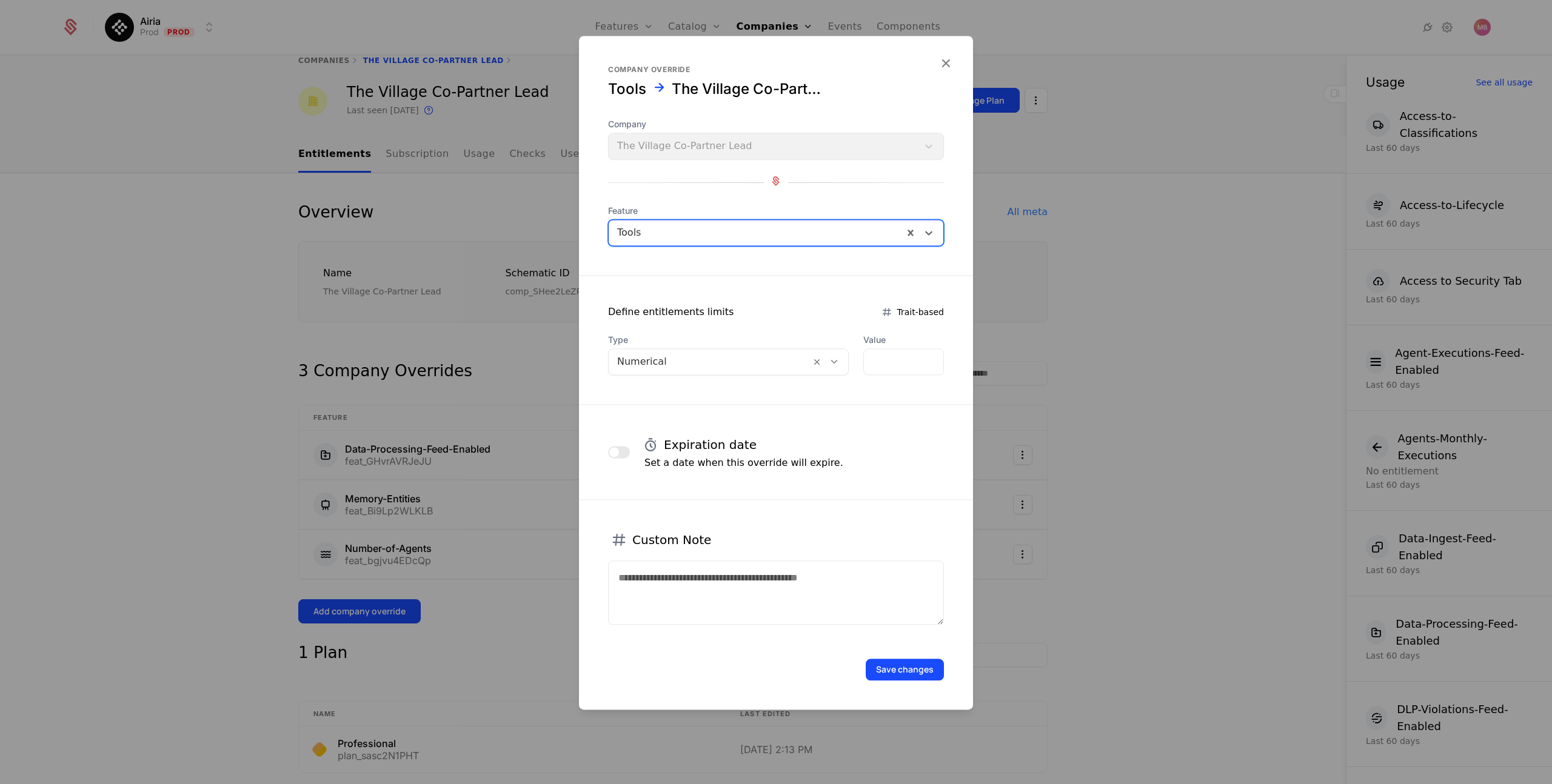
click at [828, 352] on div at bounding box center [829, 362] width 38 height 25
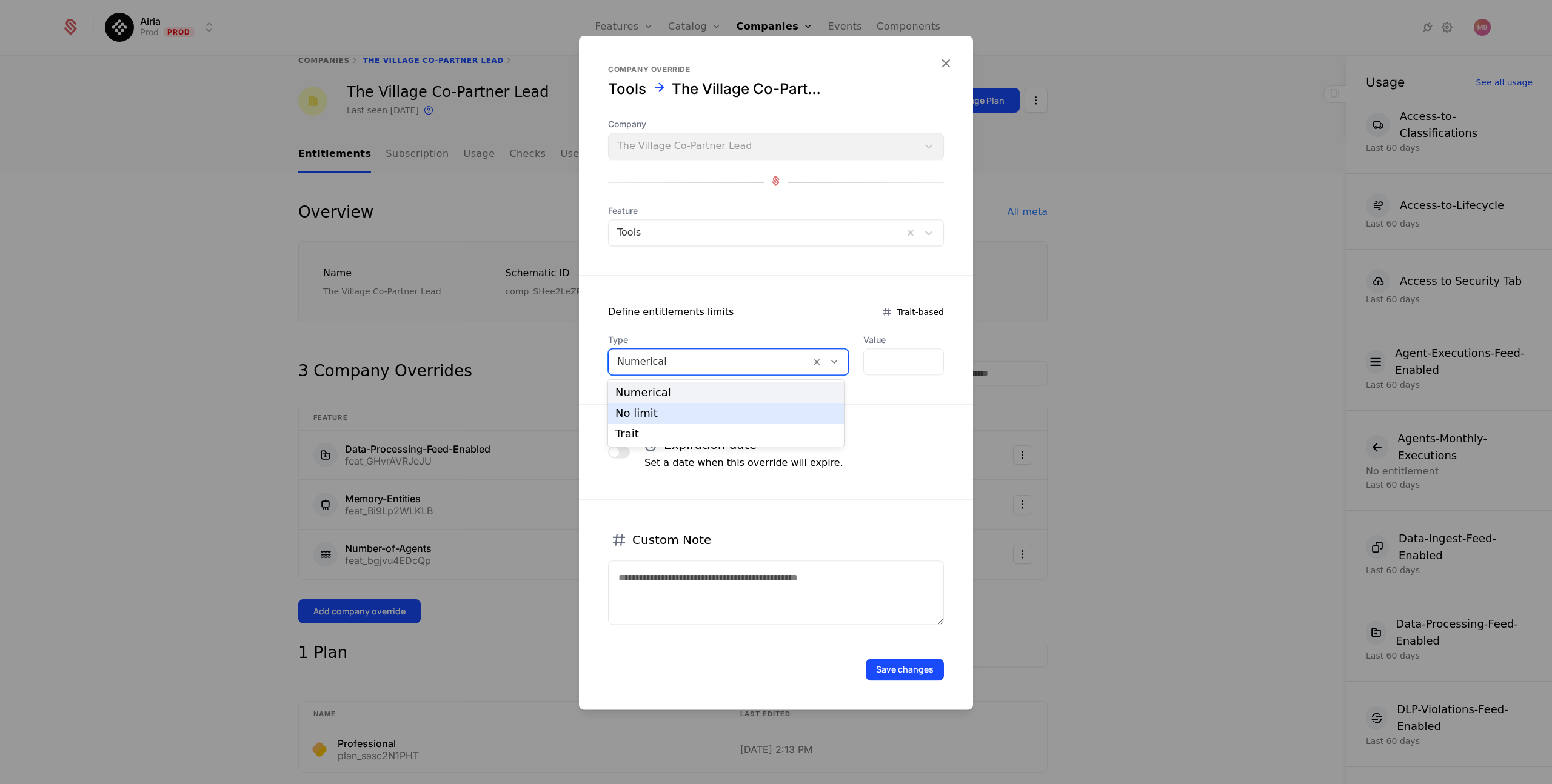
click at [758, 417] on div "No limit" at bounding box center [726, 413] width 221 height 11
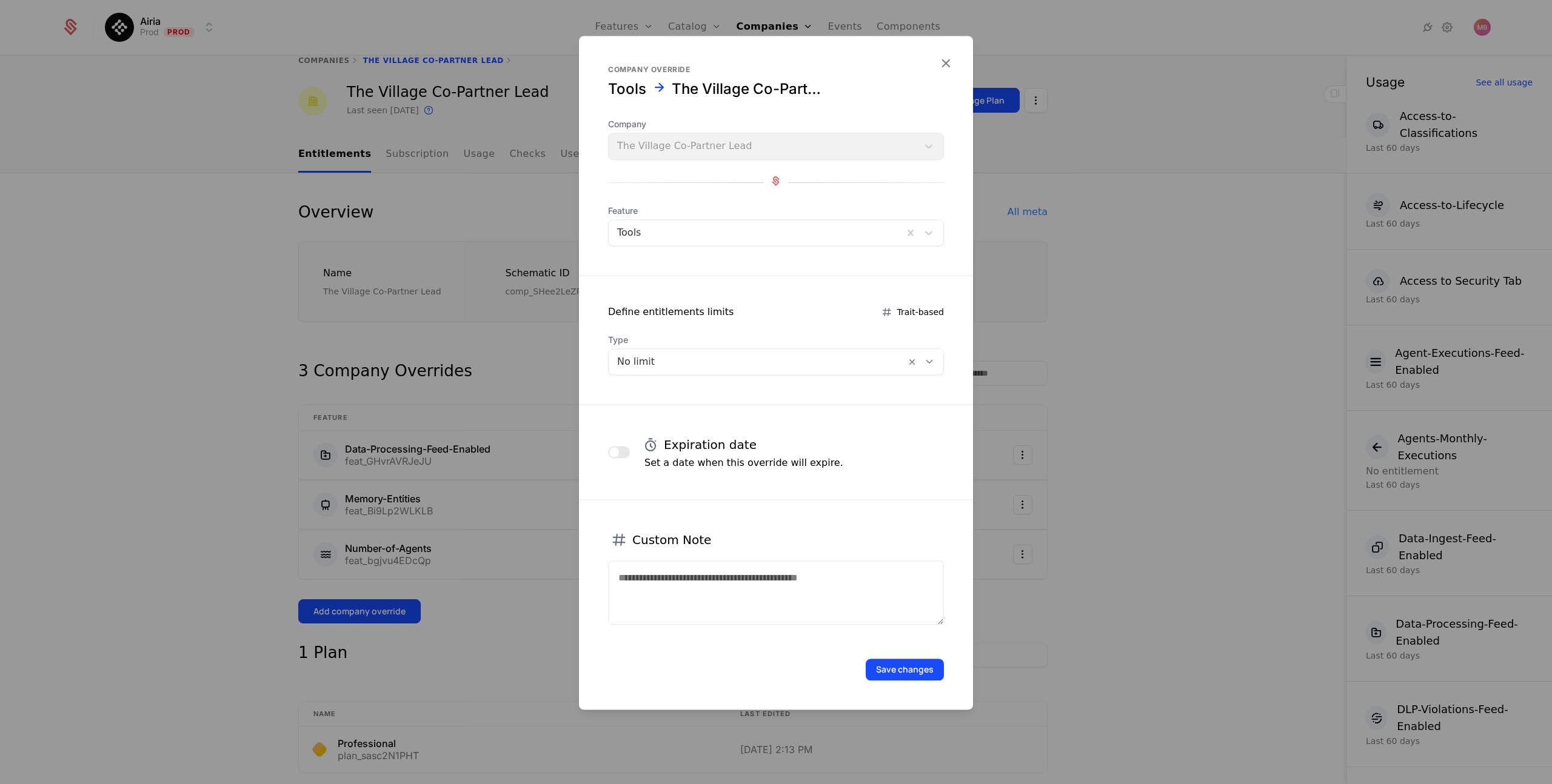
click at [899, 669] on button "Save changes" at bounding box center [905, 669] width 78 height 22
